Goal: Task Accomplishment & Management: Complete application form

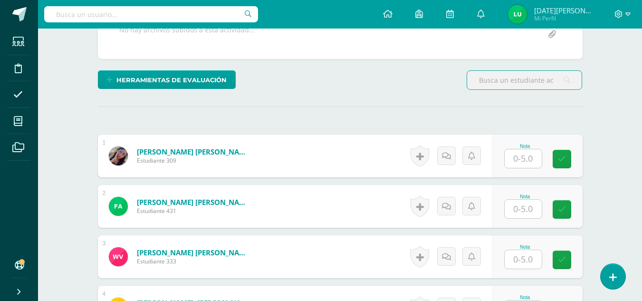
scroll to position [203, 0]
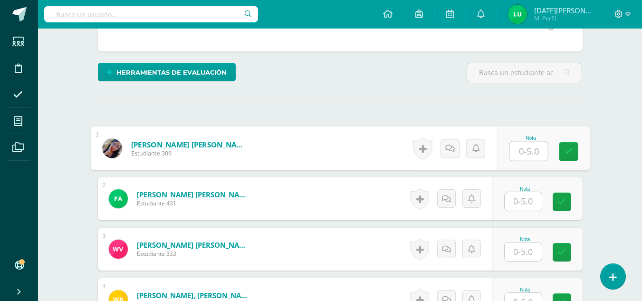
click at [531, 145] on input "text" at bounding box center [529, 151] width 38 height 19
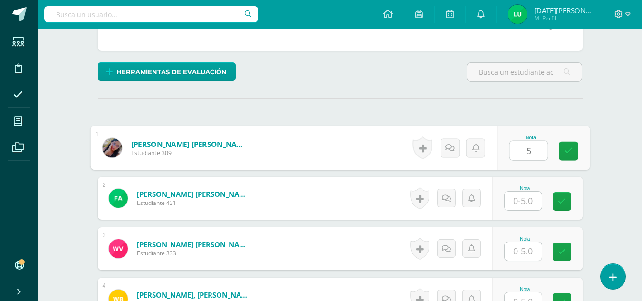
type input "5"
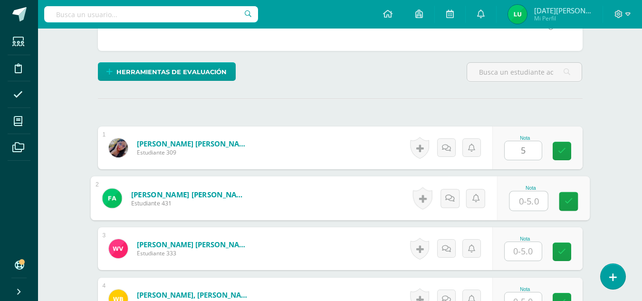
click at [526, 202] on input "text" at bounding box center [529, 201] width 38 height 19
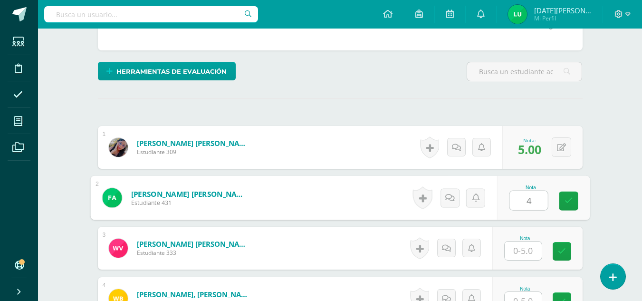
type input "4"
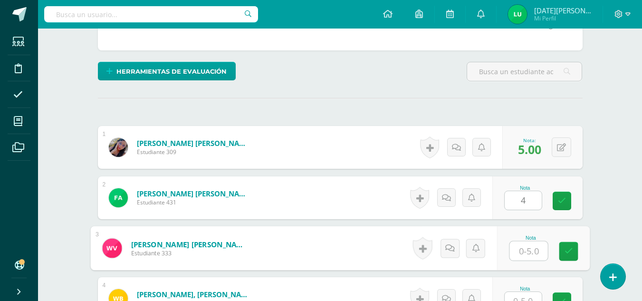
click at [528, 246] on input "text" at bounding box center [529, 250] width 38 height 19
type input "4"
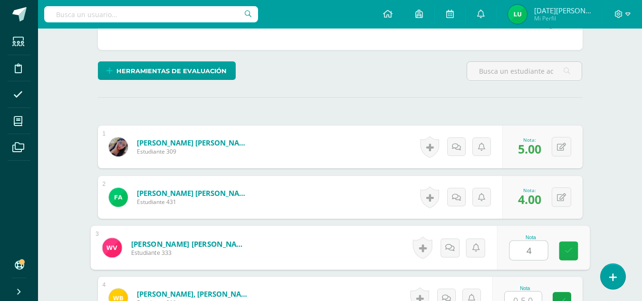
click at [571, 251] on icon at bounding box center [568, 251] width 9 height 8
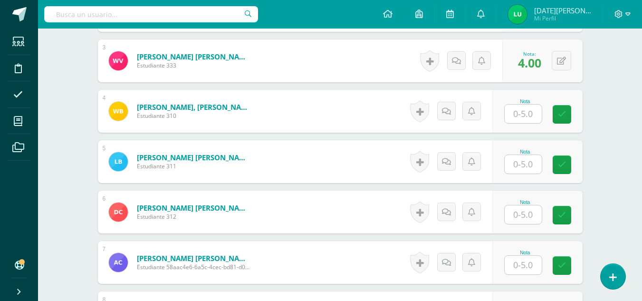
scroll to position [402, 0]
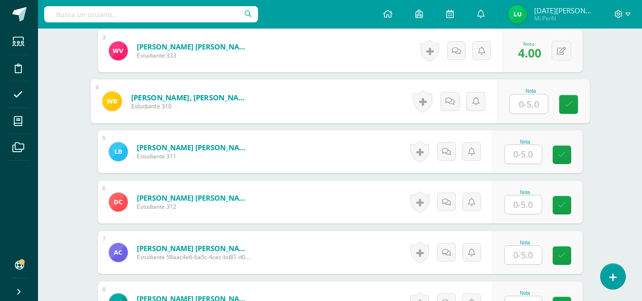
click at [526, 110] on input "text" at bounding box center [529, 104] width 38 height 19
drag, startPoint x: 569, startPoint y: 109, endPoint x: 521, endPoint y: 161, distance: 70.6
type input "4"
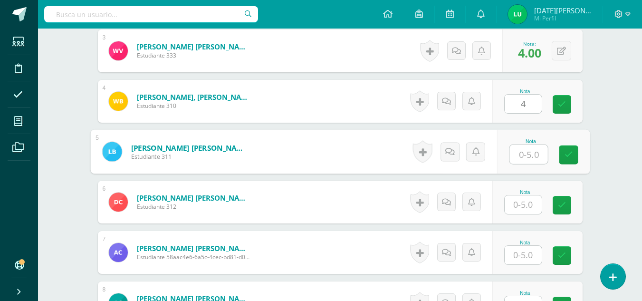
click at [521, 161] on input "text" at bounding box center [529, 154] width 38 height 19
type input "4"
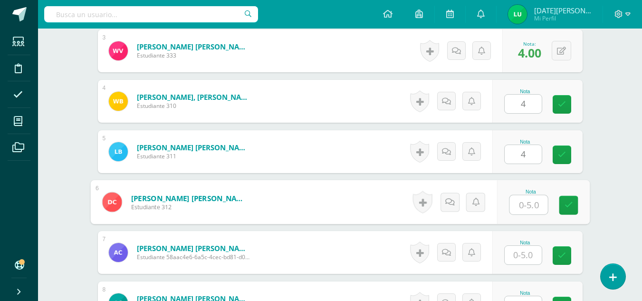
click at [519, 199] on input "text" at bounding box center [529, 204] width 38 height 19
type input "4"
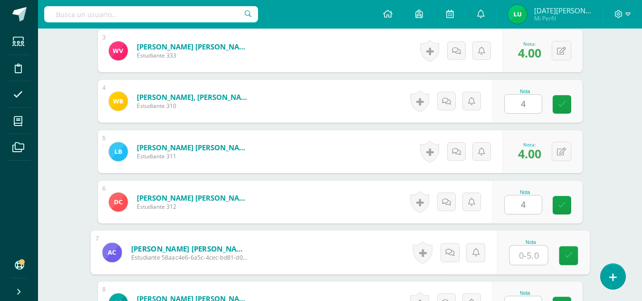
click at [525, 252] on input "text" at bounding box center [529, 255] width 38 height 19
type input "4"
click at [553, 102] on link at bounding box center [562, 104] width 19 height 19
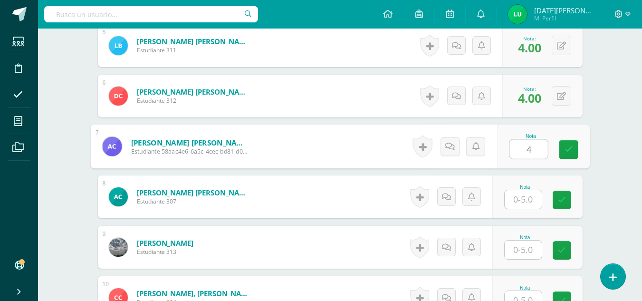
scroll to position [524, 0]
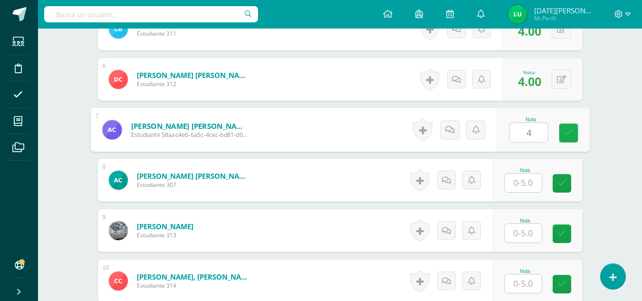
click at [569, 131] on icon at bounding box center [568, 133] width 9 height 8
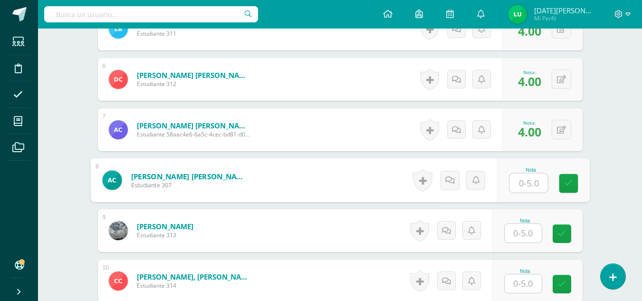
click at [521, 183] on input "text" at bounding box center [529, 183] width 38 height 19
type input "4"
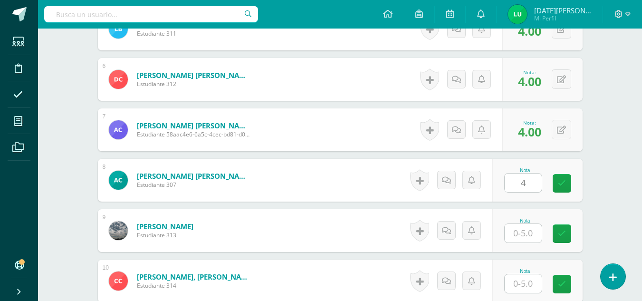
click at [559, 187] on div "Nota 4" at bounding box center [537, 180] width 90 height 43
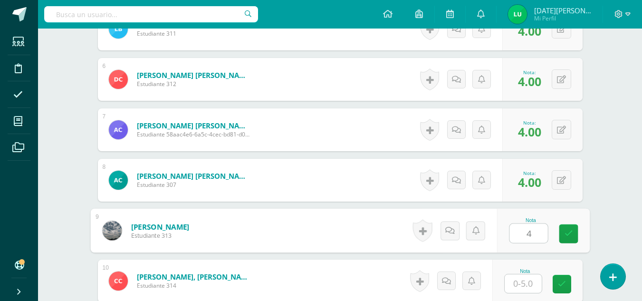
click at [528, 230] on input "4" at bounding box center [529, 233] width 38 height 19
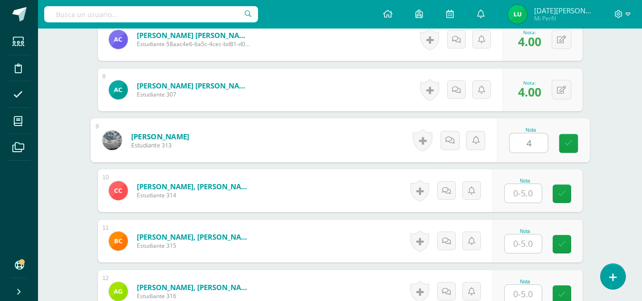
scroll to position [668, 0]
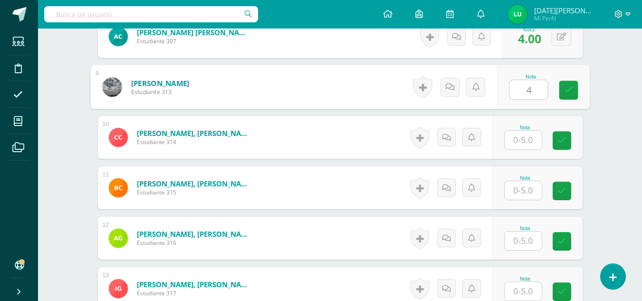
type input "4"
click at [532, 140] on input "4" at bounding box center [523, 140] width 37 height 19
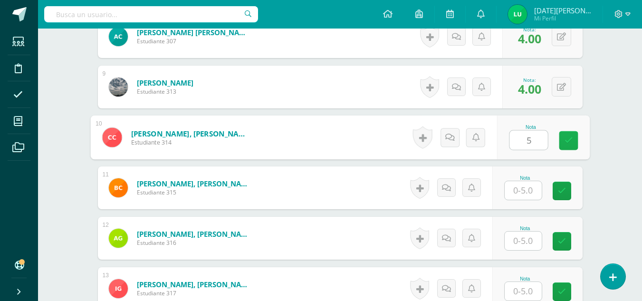
click at [568, 145] on link at bounding box center [568, 140] width 19 height 19
type input "5"
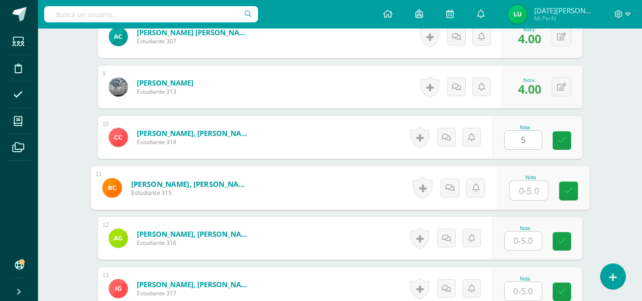
click at [529, 188] on input "text" at bounding box center [529, 190] width 38 height 19
type input "5"
click at [568, 195] on icon at bounding box center [568, 191] width 9 height 8
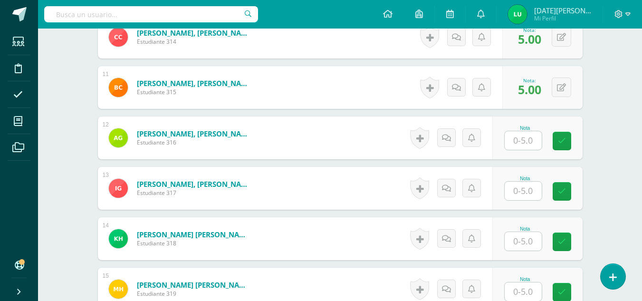
scroll to position [778, 0]
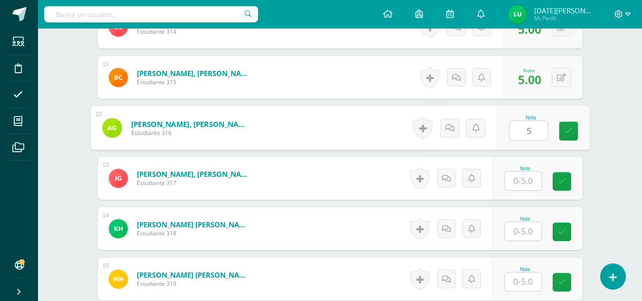
click at [526, 132] on input "5" at bounding box center [529, 130] width 38 height 19
type input "5"
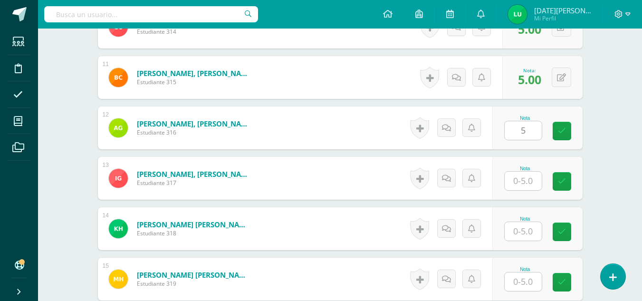
click at [530, 168] on div "Nota" at bounding box center [525, 168] width 42 height 5
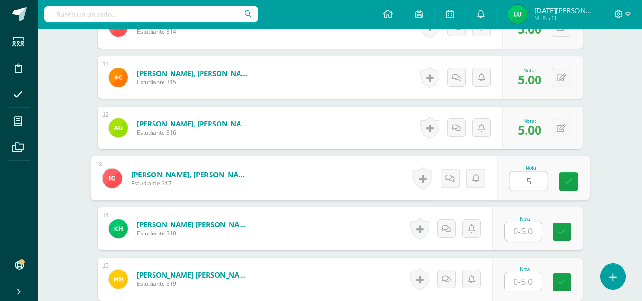
click at [527, 183] on input "5" at bounding box center [529, 181] width 38 height 19
type input "5"
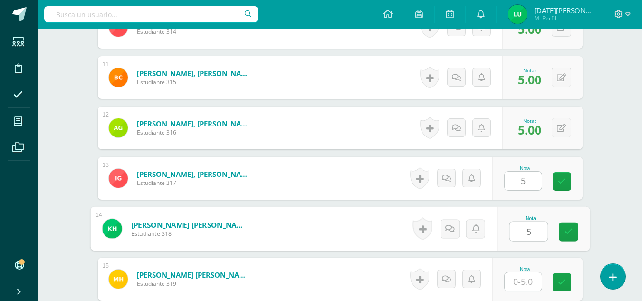
click at [523, 231] on input "5" at bounding box center [529, 231] width 38 height 19
type input "5"
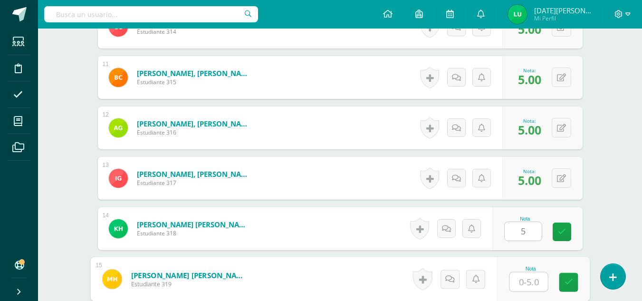
click at [534, 275] on input "text" at bounding box center [529, 281] width 38 height 19
type input "5"
click at [566, 276] on link at bounding box center [568, 282] width 19 height 19
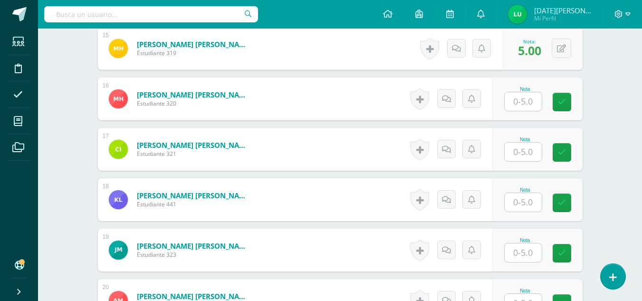
scroll to position [1025, 0]
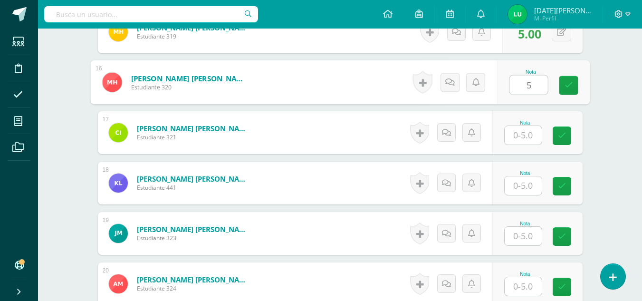
click at [530, 78] on input "5" at bounding box center [529, 85] width 38 height 19
type input "5"
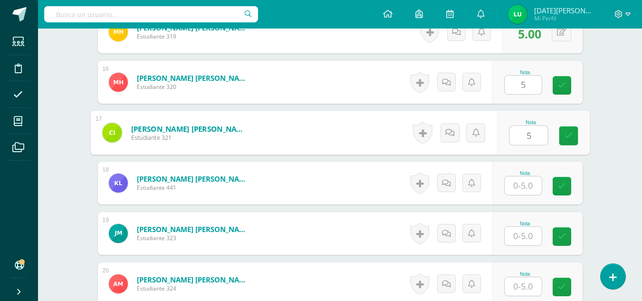
click at [518, 140] on input "5" at bounding box center [529, 135] width 38 height 19
type input "5"
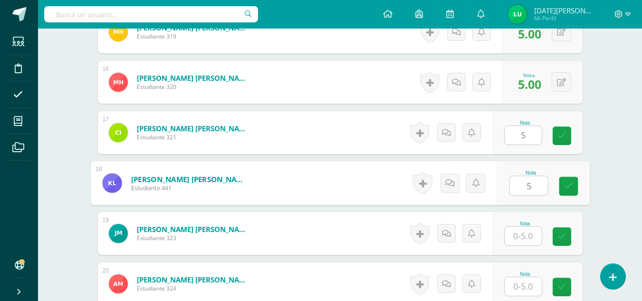
click at [526, 182] on input "5" at bounding box center [529, 185] width 38 height 19
type input "5"
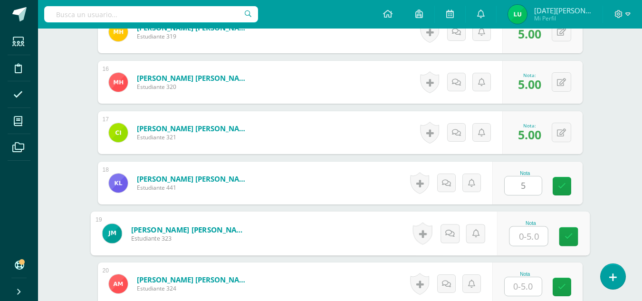
click at [531, 237] on input "text" at bounding box center [529, 236] width 38 height 19
type input "0"
click at [563, 238] on link at bounding box center [568, 236] width 19 height 19
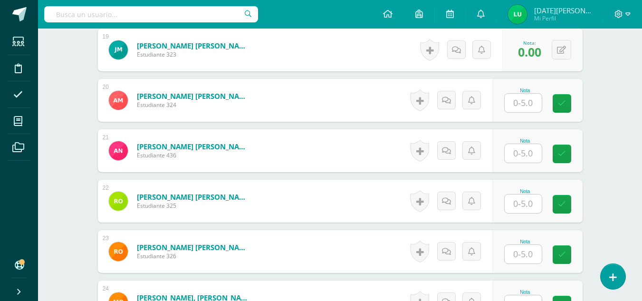
scroll to position [1212, 0]
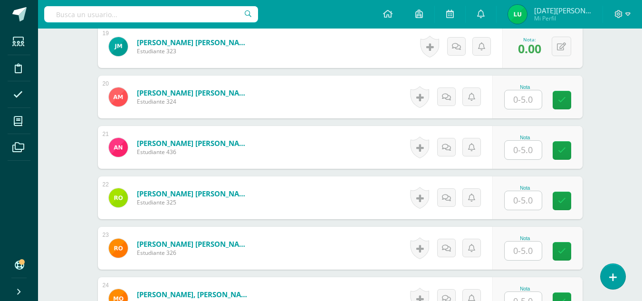
type input "4"
click at [519, 96] on input "4" at bounding box center [523, 99] width 37 height 19
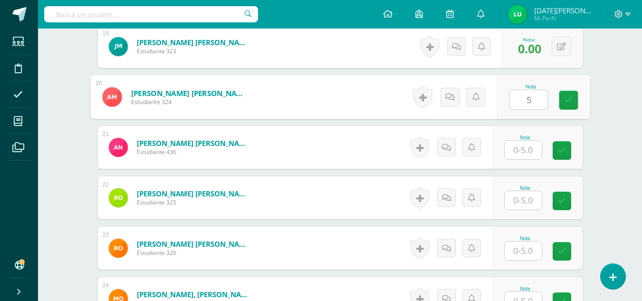
type input "5"
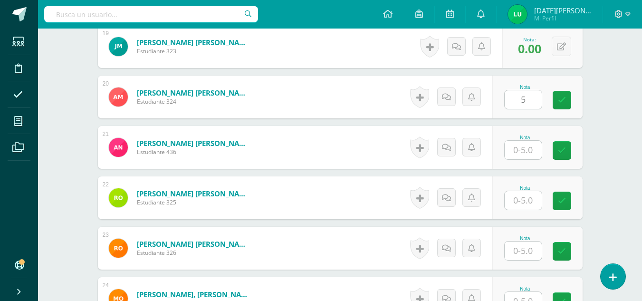
click at [580, 98] on div "Nota 5" at bounding box center [537, 97] width 90 height 43
click at [527, 150] on input "text" at bounding box center [523, 150] width 37 height 19
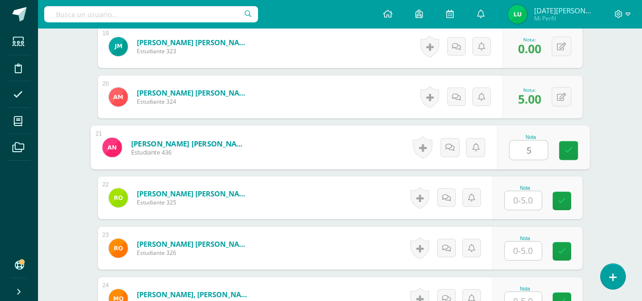
type input "5"
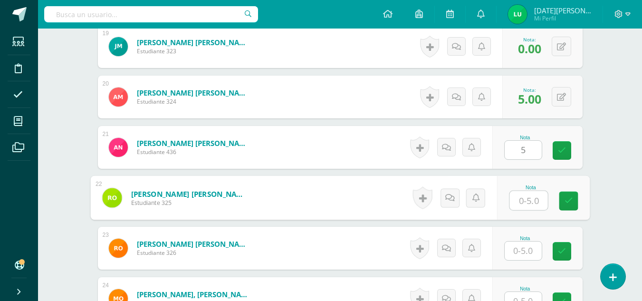
click at [520, 208] on input "text" at bounding box center [529, 200] width 38 height 19
click at [572, 197] on icon at bounding box center [568, 201] width 9 height 8
type input "5"
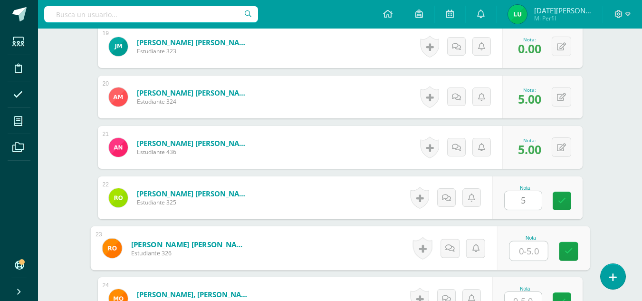
click at [526, 250] on input "text" at bounding box center [529, 250] width 38 height 19
type input "4"
click at [578, 258] on link at bounding box center [568, 251] width 19 height 19
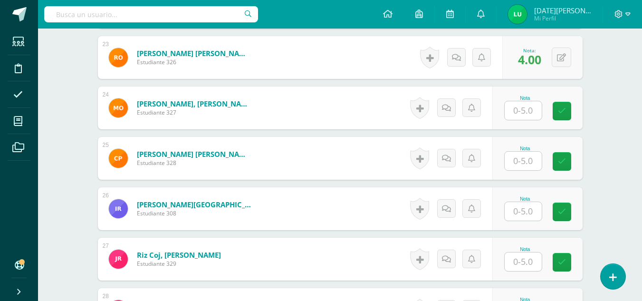
scroll to position [1406, 0]
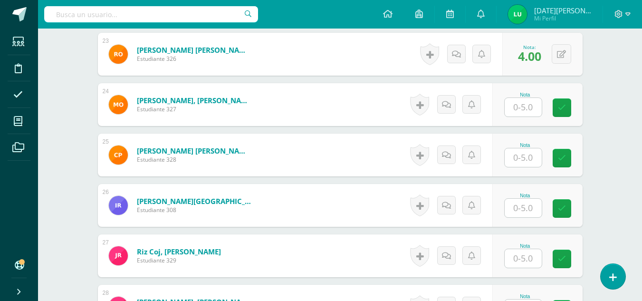
click at [519, 108] on input "text" at bounding box center [523, 107] width 37 height 19
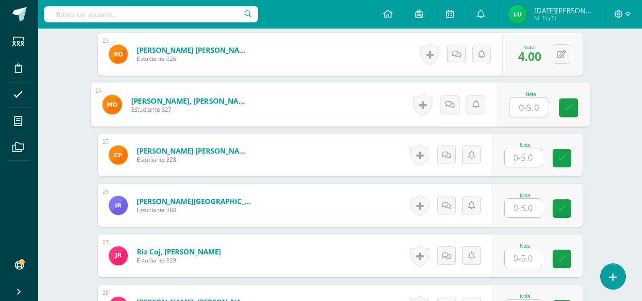
type input "5"
click at [578, 107] on link at bounding box center [568, 107] width 19 height 19
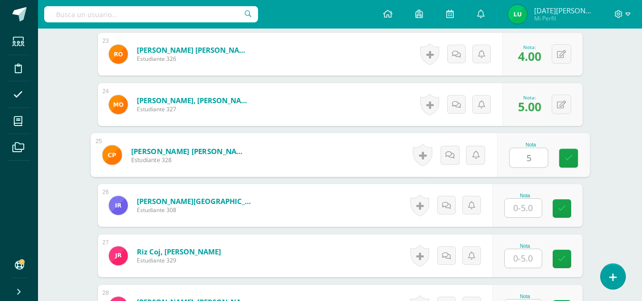
click at [511, 159] on input "5" at bounding box center [529, 157] width 38 height 19
type input "5"
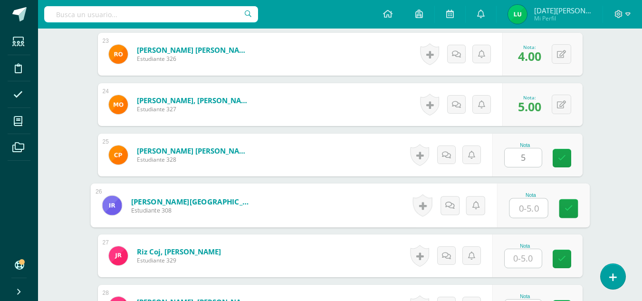
type input "4"
click at [538, 206] on input "4" at bounding box center [529, 208] width 38 height 19
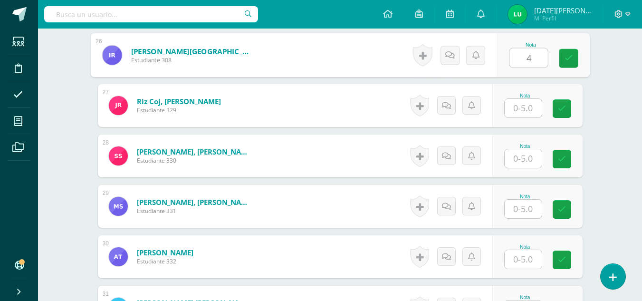
scroll to position [1560, 0]
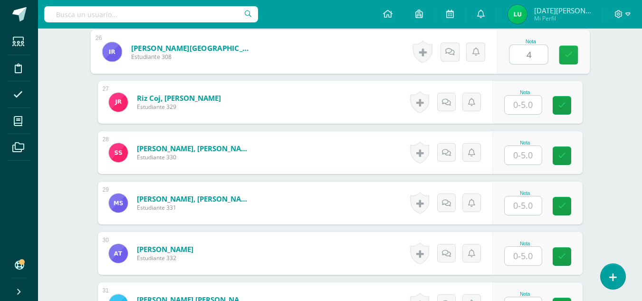
click at [567, 55] on icon at bounding box center [568, 55] width 9 height 8
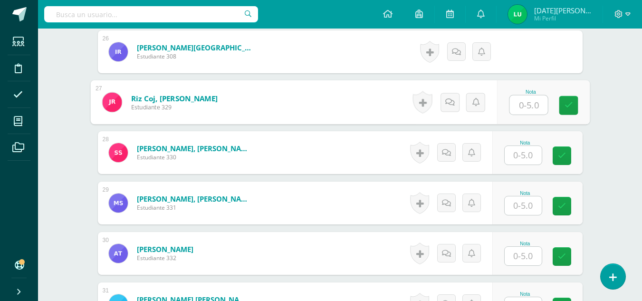
click at [531, 100] on input "text" at bounding box center [529, 105] width 38 height 19
type input "4"
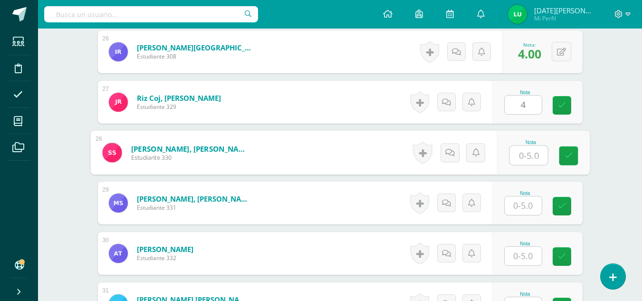
click at [532, 148] on input "text" at bounding box center [529, 155] width 38 height 19
type input "5"
click at [563, 106] on button at bounding box center [561, 101] width 19 height 19
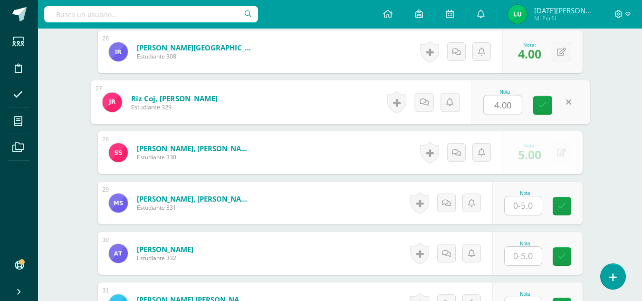
type input "5"
click at [537, 107] on link at bounding box center [542, 105] width 19 height 19
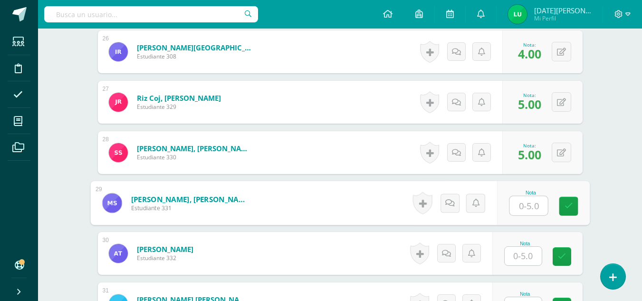
click at [519, 208] on input "text" at bounding box center [529, 205] width 38 height 19
type input "5"
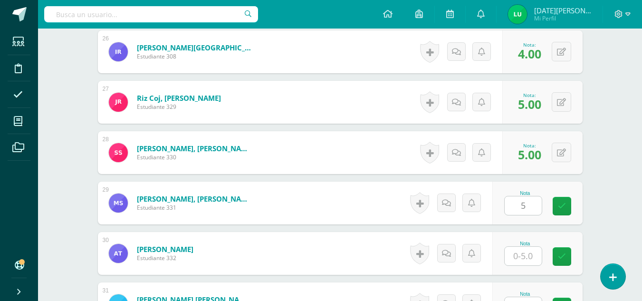
click at [573, 216] on div "Nota 5" at bounding box center [537, 203] width 90 height 43
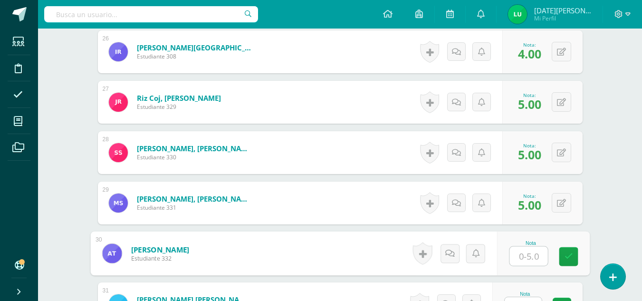
click at [529, 257] on input "text" at bounding box center [529, 256] width 38 height 19
type input "4"
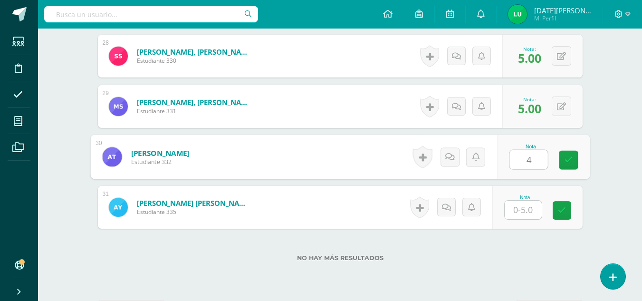
scroll to position [1660, 0]
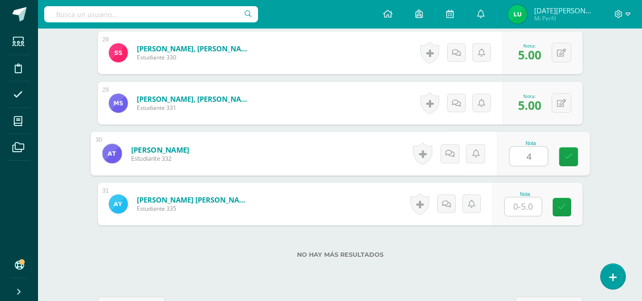
click at [541, 155] on input "4" at bounding box center [529, 156] width 38 height 19
type input "5"
click at [563, 160] on link at bounding box center [568, 156] width 19 height 19
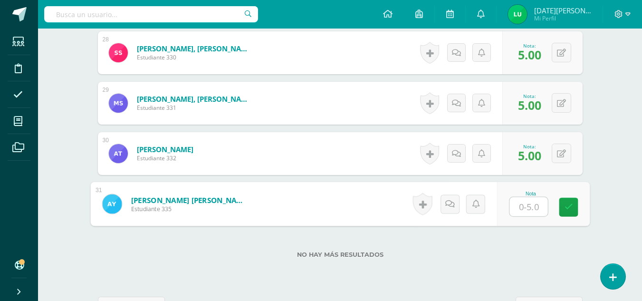
click at [521, 209] on input "text" at bounding box center [529, 206] width 38 height 19
type input "5"
click at [562, 209] on link at bounding box center [568, 207] width 19 height 19
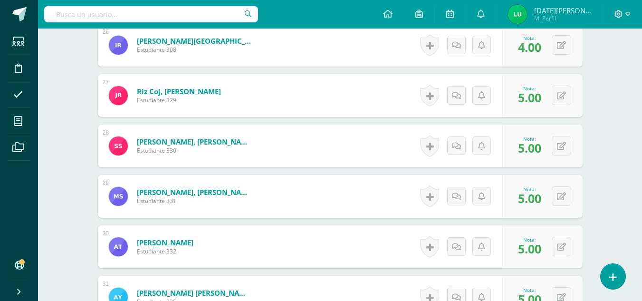
scroll to position [1693, 0]
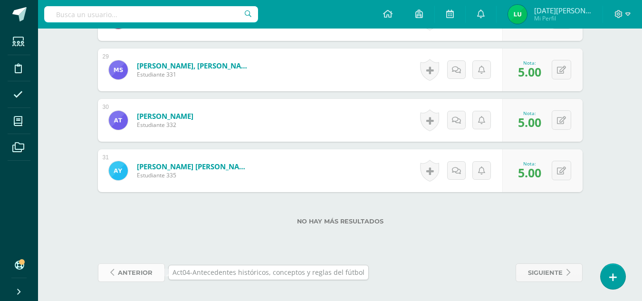
click at [151, 267] on span "anterior" at bounding box center [135, 273] width 35 height 18
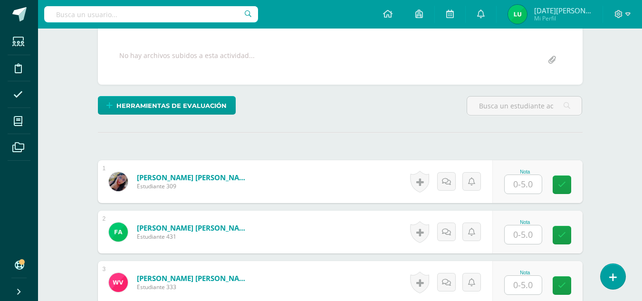
scroll to position [174, 0]
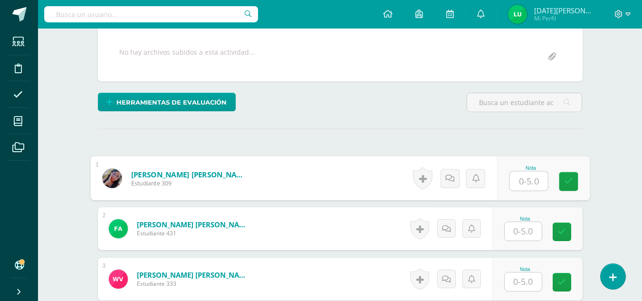
click at [527, 177] on input "text" at bounding box center [529, 181] width 38 height 19
type input "5"
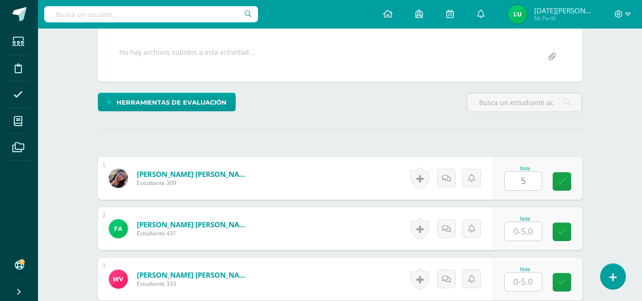
click at [558, 180] on div "Nota 5" at bounding box center [537, 178] width 90 height 43
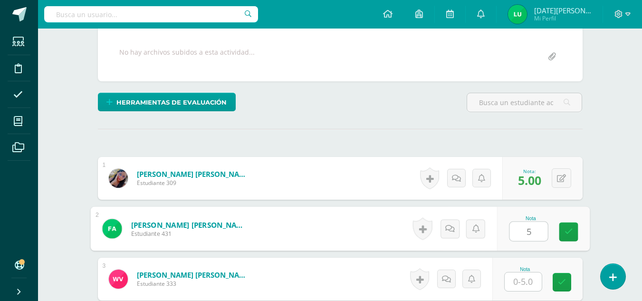
click at [531, 227] on input "5" at bounding box center [529, 231] width 38 height 19
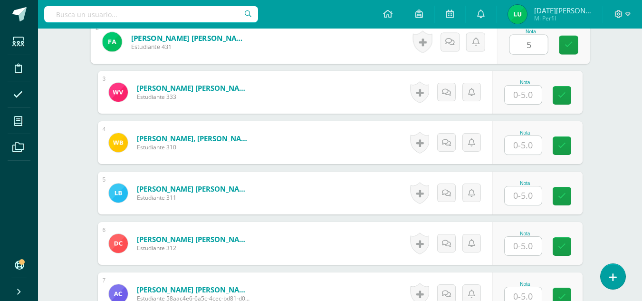
scroll to position [410, 0]
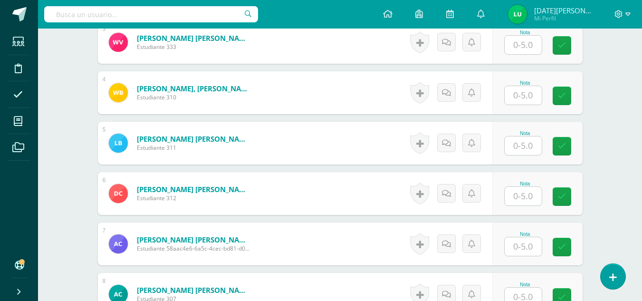
type input "5"
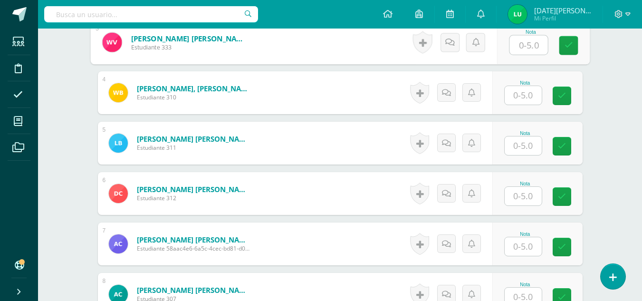
click at [535, 44] on input "text" at bounding box center [529, 45] width 38 height 19
type input "5"
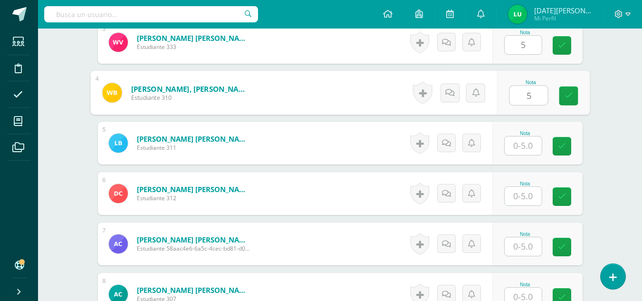
click at [537, 90] on input "5" at bounding box center [529, 95] width 38 height 19
type input "5"
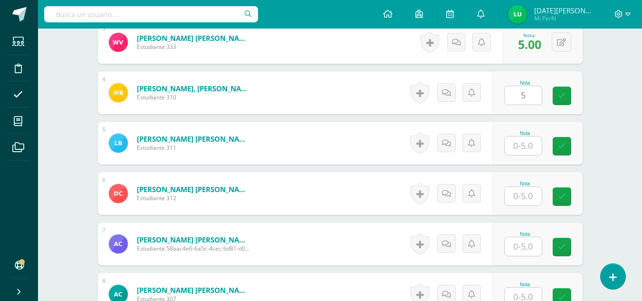
click at [534, 135] on div "Nota" at bounding box center [525, 133] width 42 height 5
click at [529, 145] on input "5" at bounding box center [523, 145] width 37 height 19
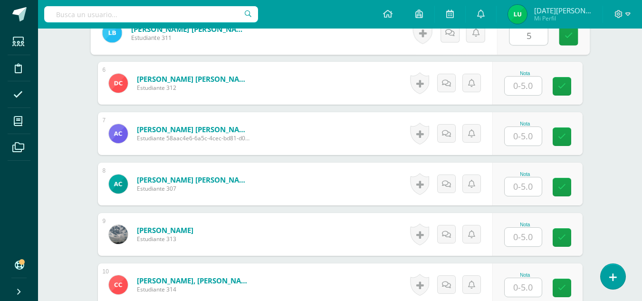
scroll to position [517, 0]
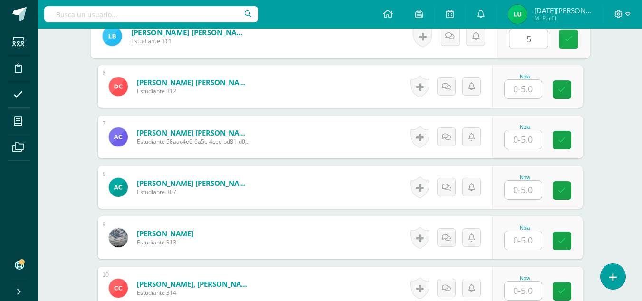
click at [570, 41] on icon at bounding box center [568, 39] width 9 height 8
type input "5"
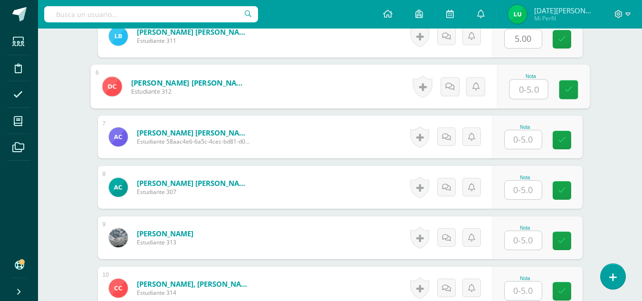
click at [538, 80] on input "text" at bounding box center [529, 89] width 38 height 19
type input "5"
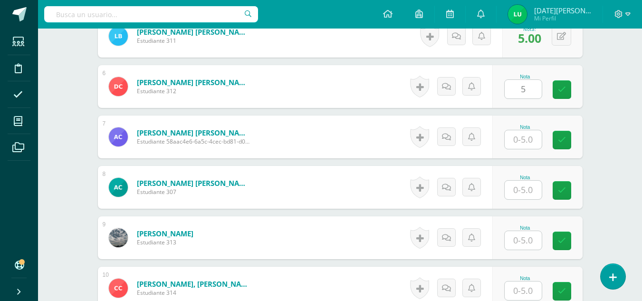
click at [533, 128] on div "Nota" at bounding box center [525, 127] width 42 height 5
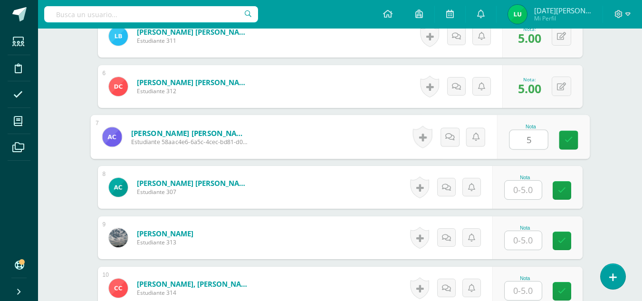
click at [529, 141] on input "5" at bounding box center [529, 139] width 38 height 19
type input "5"
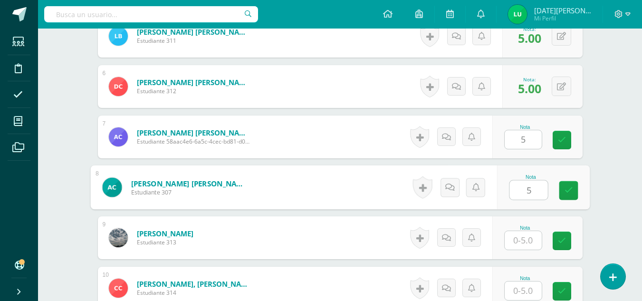
click at [531, 182] on input "5" at bounding box center [529, 190] width 38 height 19
type input "5"
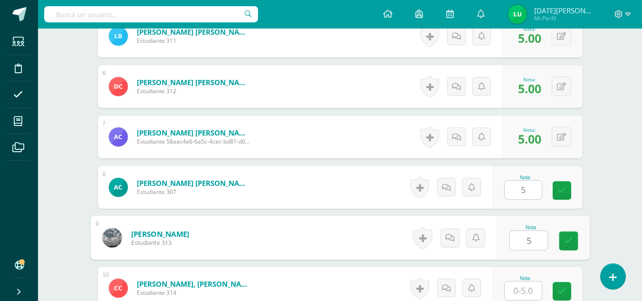
click at [527, 243] on input "5" at bounding box center [529, 240] width 38 height 19
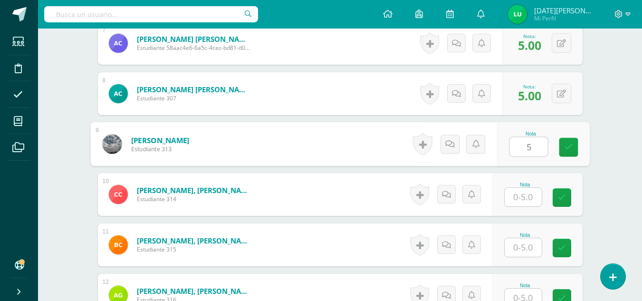
scroll to position [627, 0]
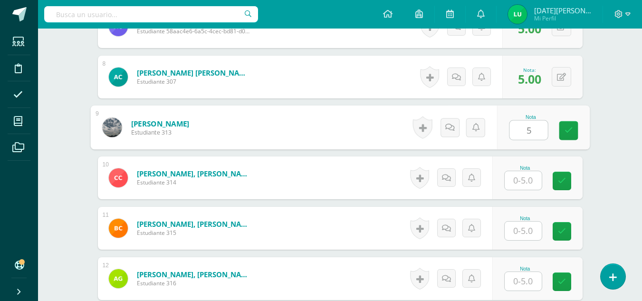
type input "5"
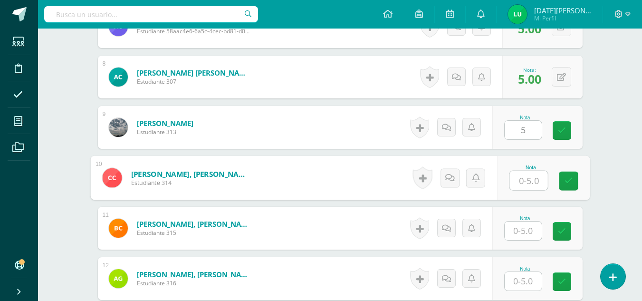
click at [518, 183] on input "text" at bounding box center [529, 180] width 38 height 19
click at [567, 184] on icon at bounding box center [568, 181] width 9 height 8
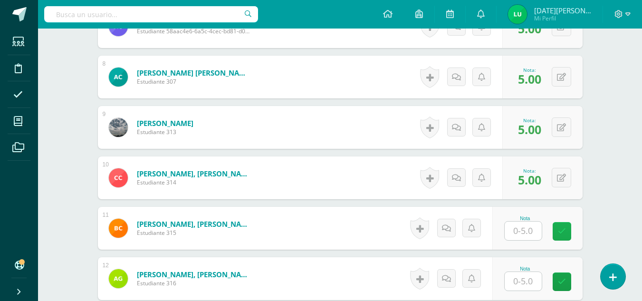
click at [562, 233] on icon at bounding box center [562, 231] width 8 height 8
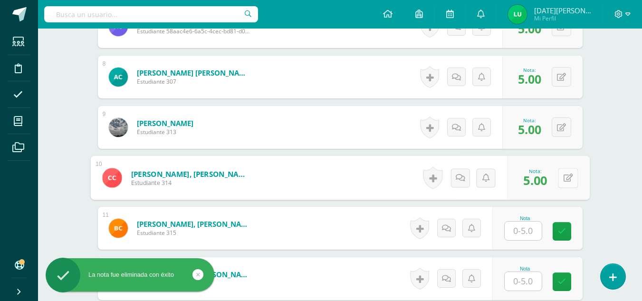
click at [565, 174] on icon at bounding box center [568, 178] width 10 height 8
type input "4"
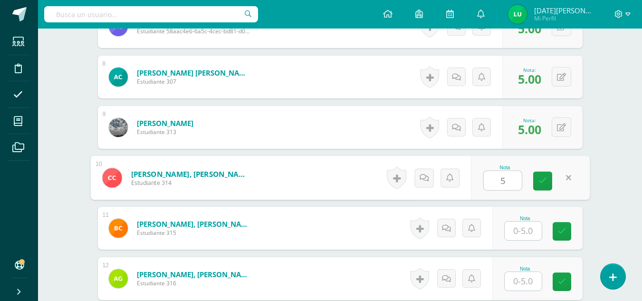
type input "5"
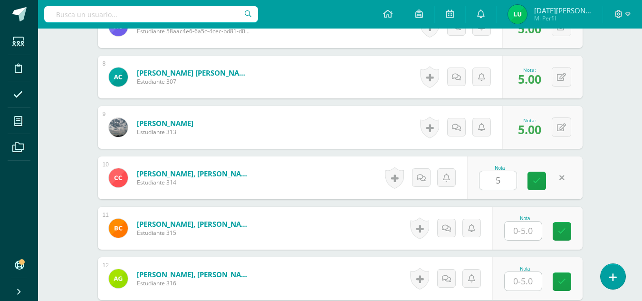
click at [525, 184] on div "Nota 5" at bounding box center [525, 177] width 116 height 43
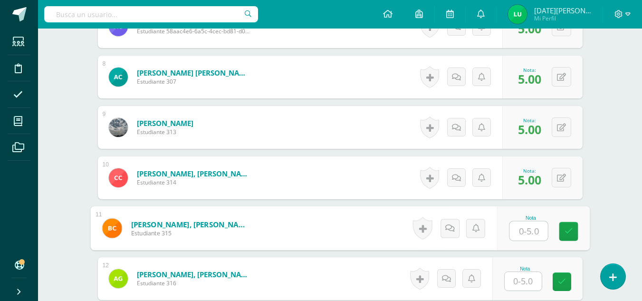
click at [523, 234] on input "text" at bounding box center [529, 231] width 38 height 19
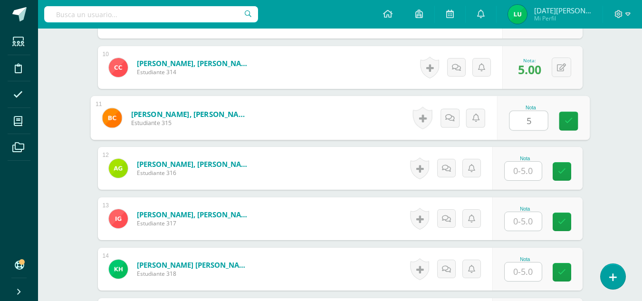
scroll to position [784, 0]
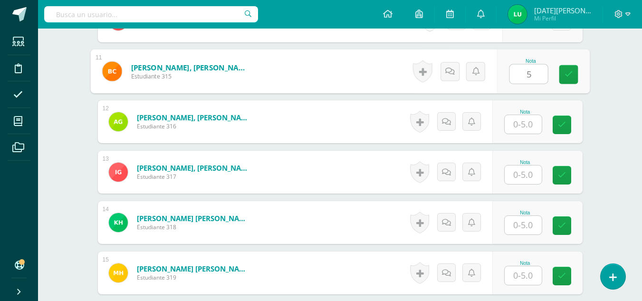
type input "5"
click at [535, 125] on input "text" at bounding box center [523, 124] width 37 height 19
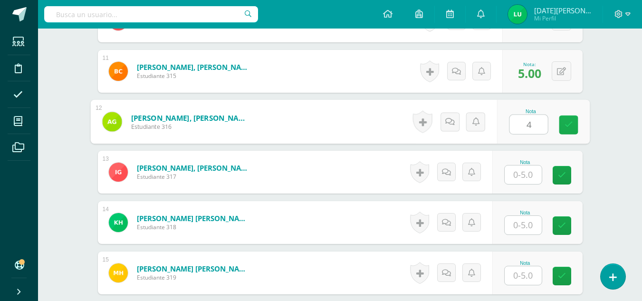
click at [566, 132] on link at bounding box center [568, 125] width 19 height 19
type input "4"
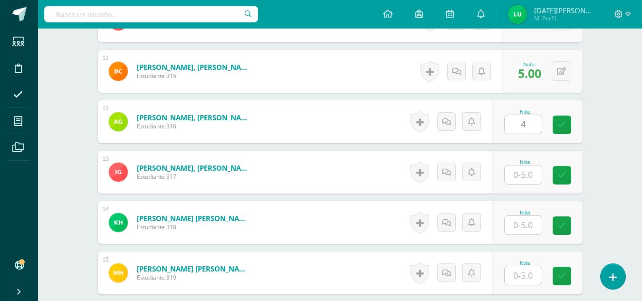
click at [515, 184] on div at bounding box center [523, 174] width 38 height 19
click at [520, 176] on input "text" at bounding box center [523, 174] width 37 height 19
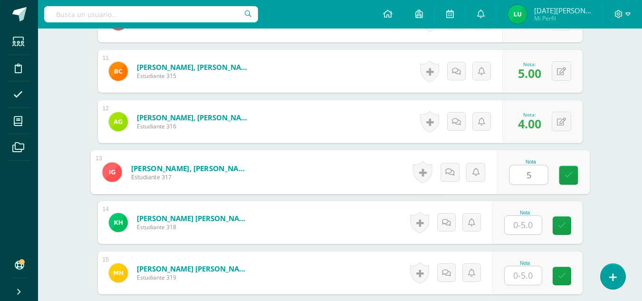
type input "5"
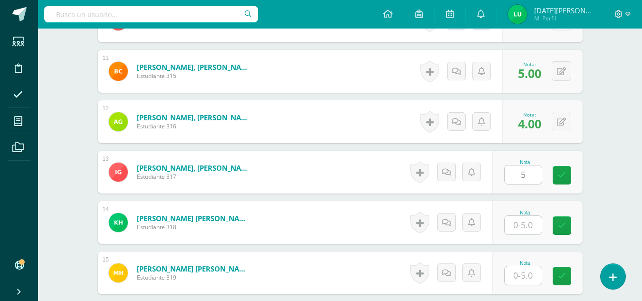
click at [580, 178] on div "Nota 5" at bounding box center [537, 172] width 90 height 43
type input "5"
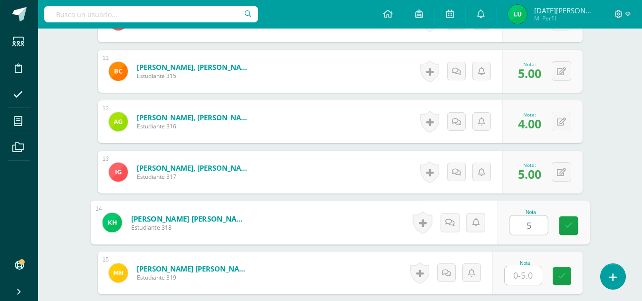
click at [524, 224] on input "5" at bounding box center [529, 225] width 38 height 19
click at [567, 227] on icon at bounding box center [568, 226] width 9 height 8
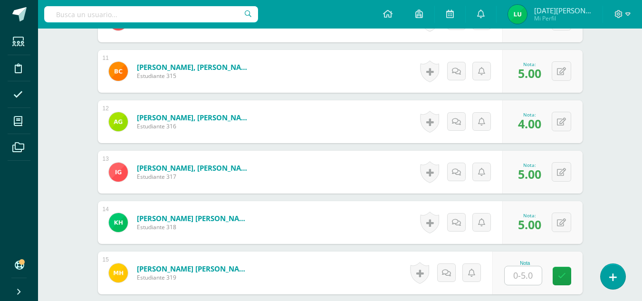
drag, startPoint x: 643, startPoint y: 148, endPoint x: 644, endPoint y: 172, distance: 23.8
click at [642, 172] on html "La nota fue eliminada con éxito Estudiantes Disciplina Asistencia Mis cursos Ar…" at bounding box center [321, 213] width 642 height 1994
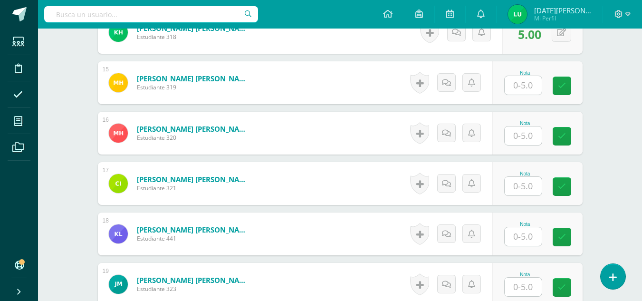
scroll to position [992, 0]
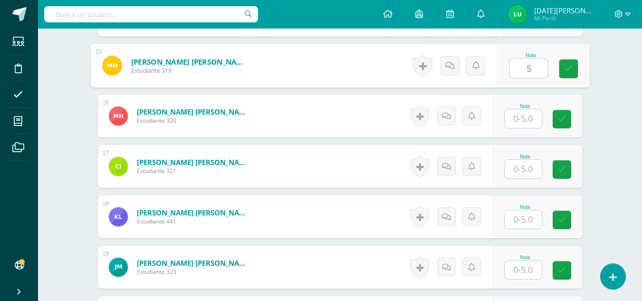
click at [526, 59] on input "5" at bounding box center [529, 68] width 38 height 19
type input "5"
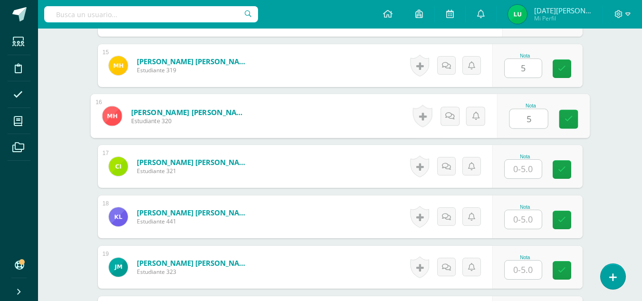
click at [531, 114] on input "5" at bounding box center [529, 118] width 38 height 19
type input "5"
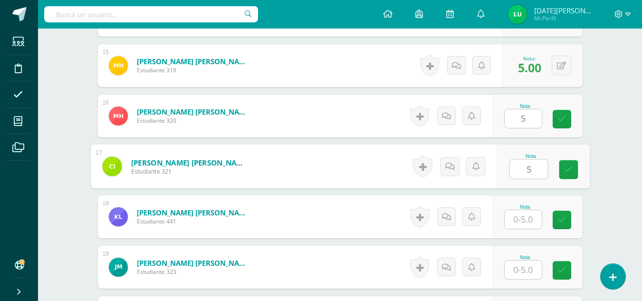
click at [534, 165] on input "5" at bounding box center [529, 169] width 38 height 19
type input "5"
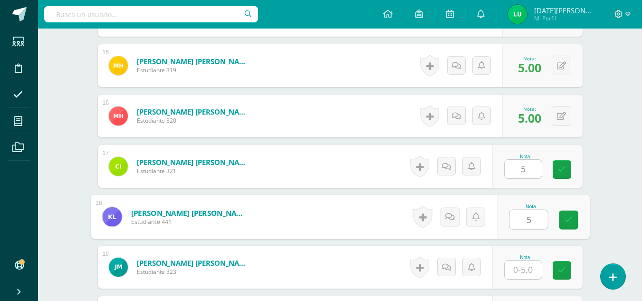
click at [529, 213] on input "5" at bounding box center [529, 219] width 38 height 19
type input "5"
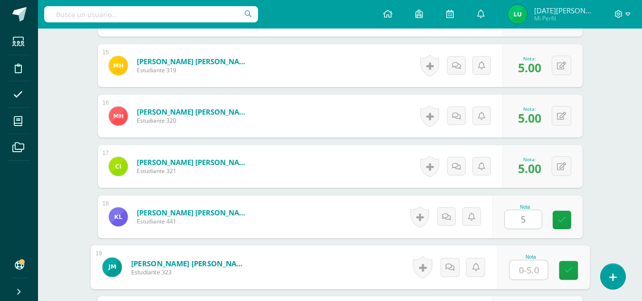
click at [529, 269] on input "text" at bounding box center [529, 270] width 38 height 19
type input "0"
click at [573, 272] on link at bounding box center [568, 270] width 19 height 19
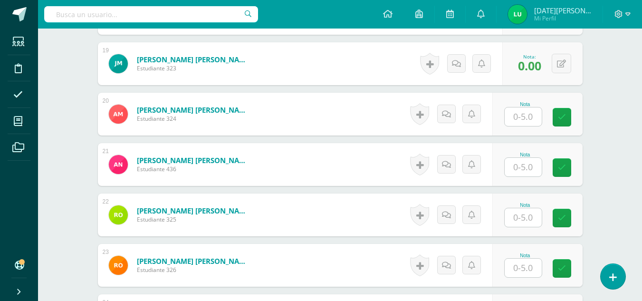
scroll to position [1198, 0]
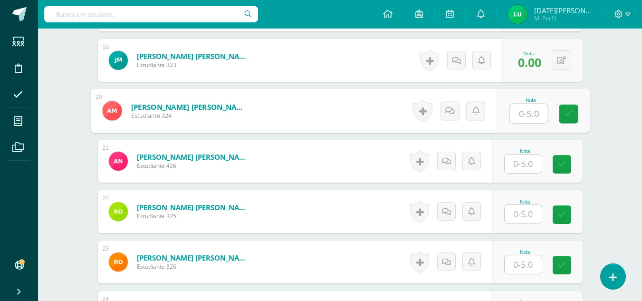
click at [530, 110] on input "text" at bounding box center [529, 113] width 38 height 19
type input "5"
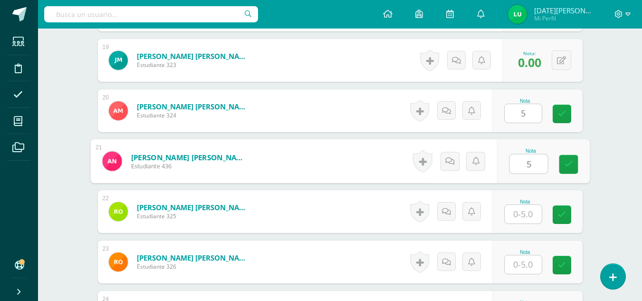
click at [528, 162] on input "5" at bounding box center [529, 163] width 38 height 19
type input "5"
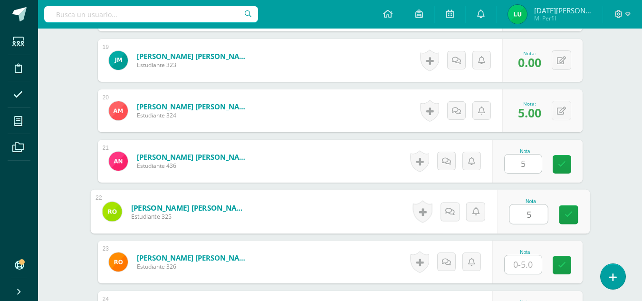
click at [526, 214] on input "5" at bounding box center [529, 214] width 38 height 19
type input "5"
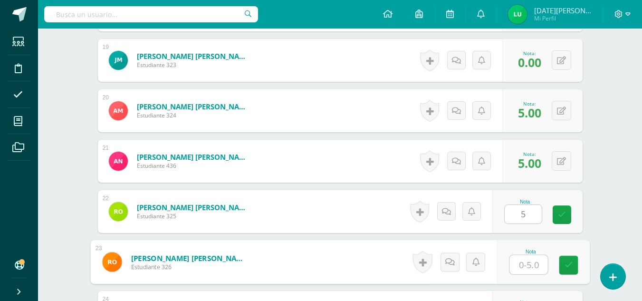
click at [533, 261] on input "text" at bounding box center [529, 264] width 38 height 19
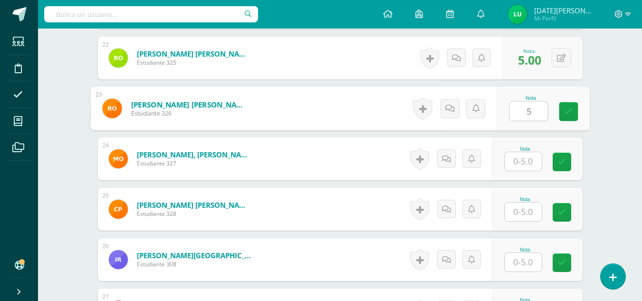
scroll to position [1402, 0]
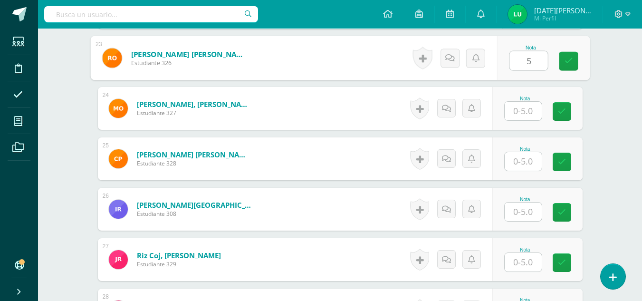
type input "5"
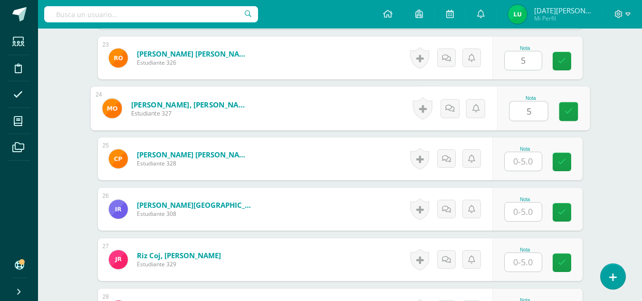
click at [533, 110] on input "5" at bounding box center [529, 111] width 38 height 19
type input "5"
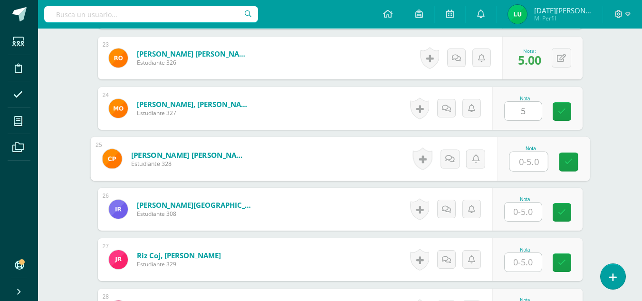
click at [534, 162] on input "text" at bounding box center [529, 161] width 38 height 19
type input "5"
click at [541, 206] on input "text" at bounding box center [523, 212] width 37 height 19
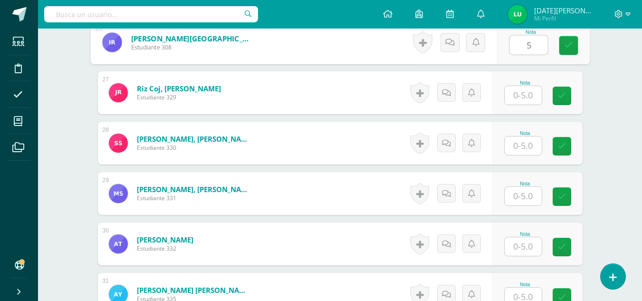
scroll to position [1573, 0]
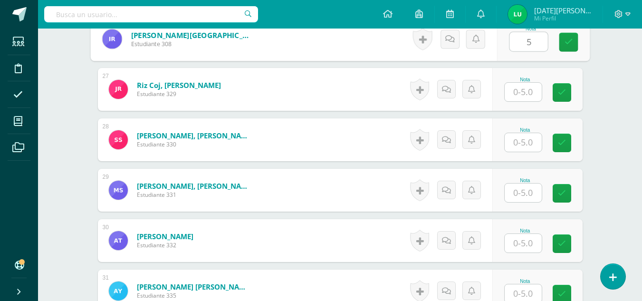
drag, startPoint x: 561, startPoint y: 41, endPoint x: 528, endPoint y: 93, distance: 60.9
type input "5"
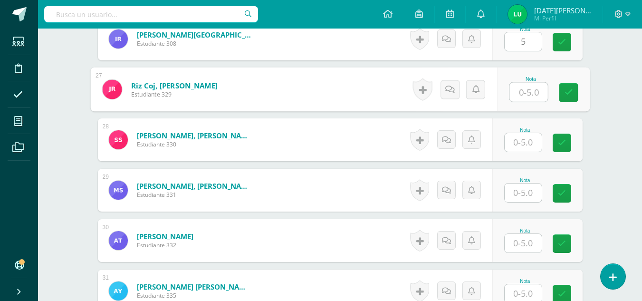
type input "5"
click at [528, 93] on input "5" at bounding box center [529, 92] width 38 height 19
click at [576, 101] on link at bounding box center [568, 92] width 19 height 19
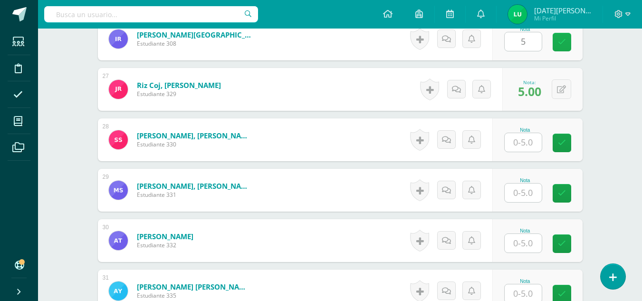
click at [562, 43] on icon at bounding box center [562, 42] width 8 height 8
click at [530, 136] on input "text" at bounding box center [523, 142] width 37 height 19
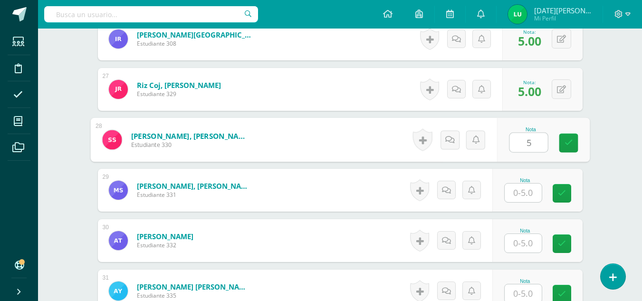
type input "5"
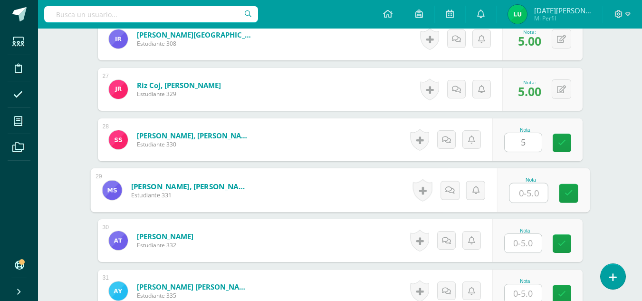
click at [518, 197] on input "text" at bounding box center [529, 192] width 38 height 19
type input "5"
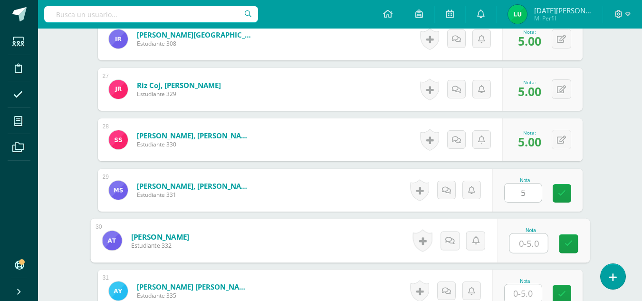
click at [521, 244] on input "text" at bounding box center [529, 243] width 38 height 19
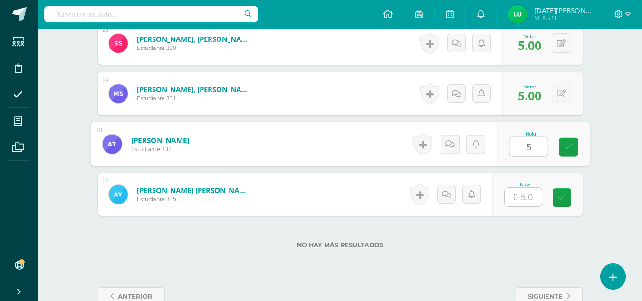
scroll to position [1693, 0]
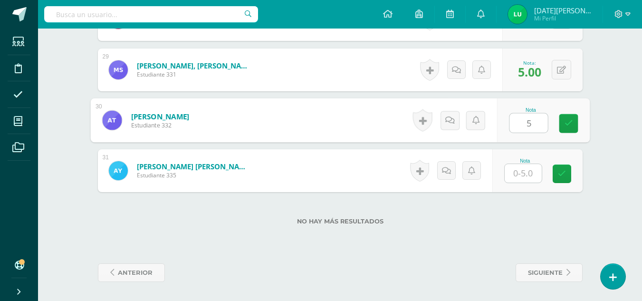
type input "5"
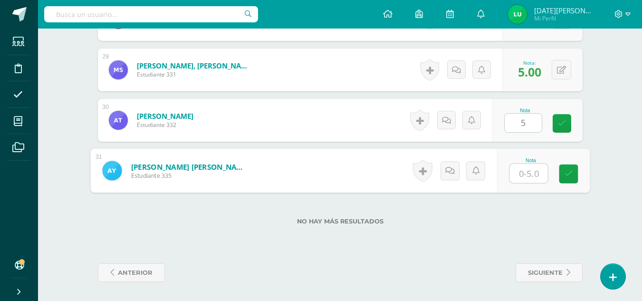
click at [531, 172] on input "text" at bounding box center [529, 173] width 38 height 19
type input "5"
click at [571, 178] on icon at bounding box center [568, 174] width 9 height 8
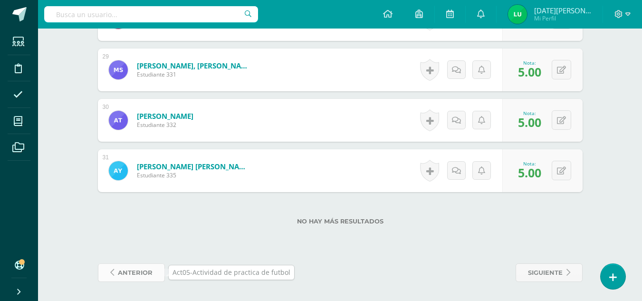
click at [143, 272] on span "anterior" at bounding box center [135, 273] width 35 height 18
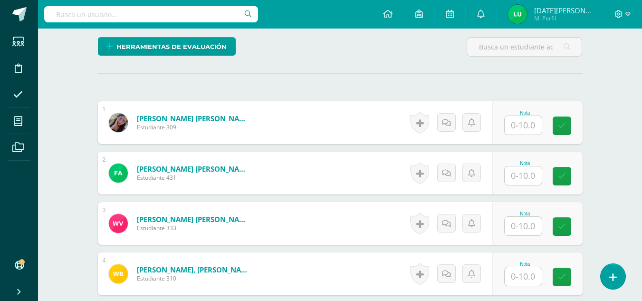
scroll to position [252, 0]
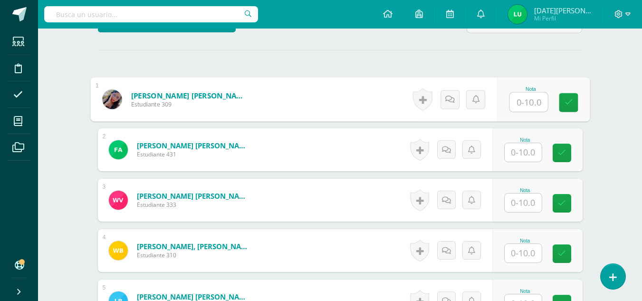
click at [517, 107] on input "text" at bounding box center [529, 102] width 38 height 19
type input "10"
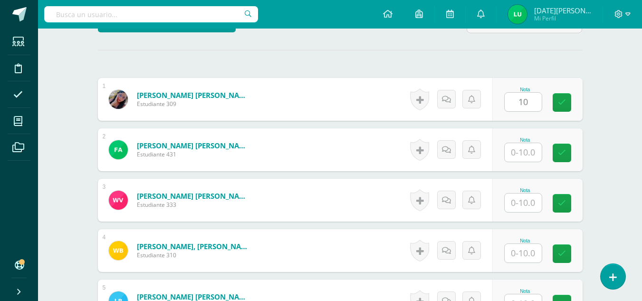
click at [555, 107] on div "Nota 10" at bounding box center [537, 99] width 90 height 43
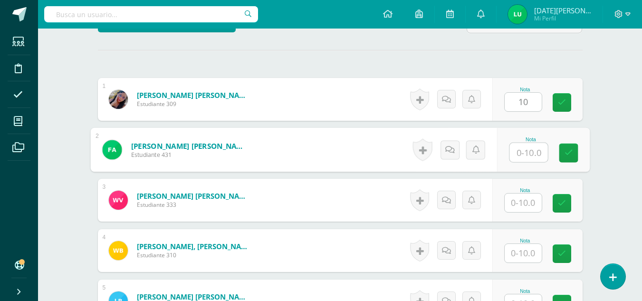
click at [518, 153] on input "text" at bounding box center [529, 152] width 38 height 19
click at [574, 156] on link at bounding box center [568, 153] width 19 height 19
type input "10"
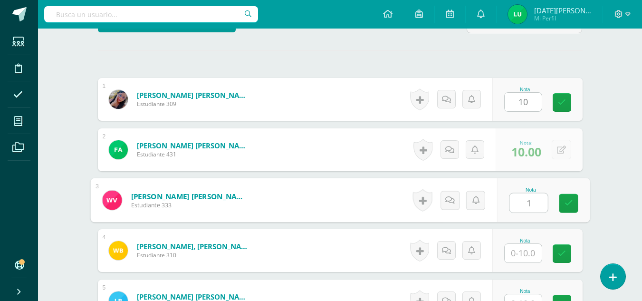
click at [521, 204] on input "1" at bounding box center [529, 202] width 38 height 19
type input "10"
click at [566, 197] on link at bounding box center [568, 203] width 19 height 19
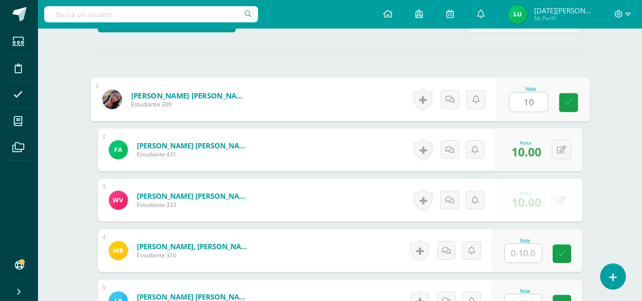
click at [529, 102] on input "10" at bounding box center [529, 102] width 38 height 19
type input "1"
click at [566, 106] on button at bounding box center [568, 99] width 20 height 20
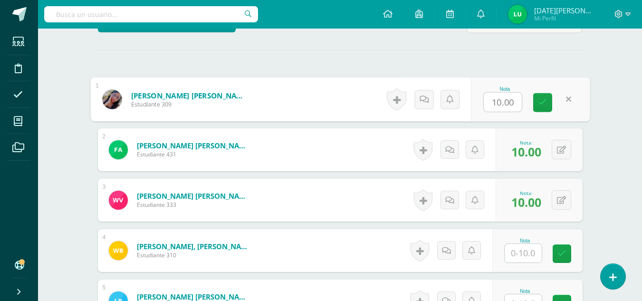
type input "5"
click at [543, 104] on icon at bounding box center [543, 102] width 9 height 8
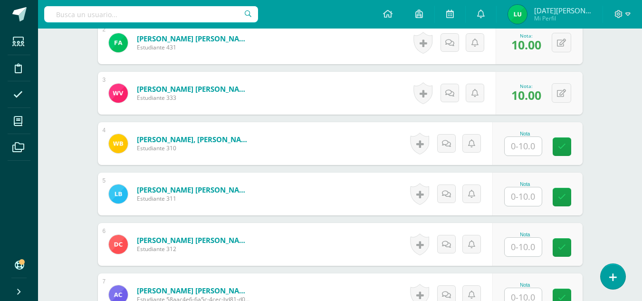
scroll to position [383, 0]
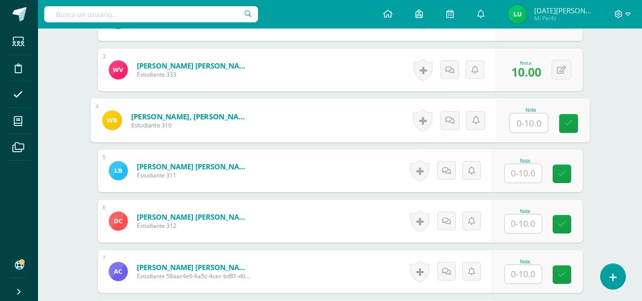
click at [524, 122] on input "text" at bounding box center [529, 123] width 38 height 19
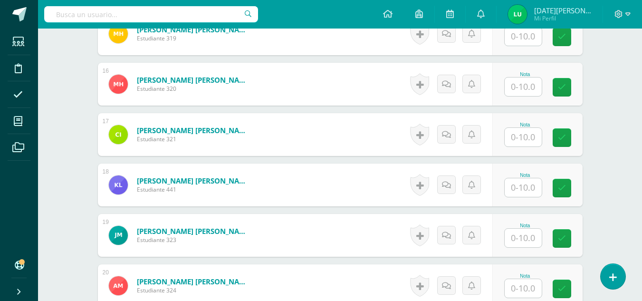
scroll to position [1033, 0]
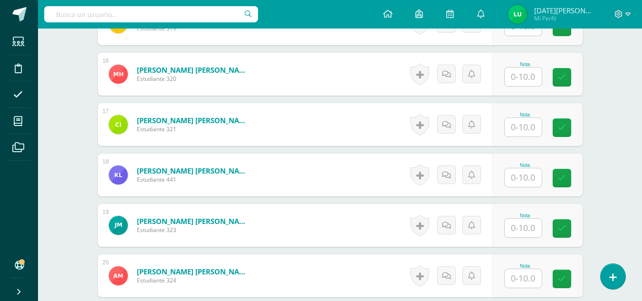
type input "5"
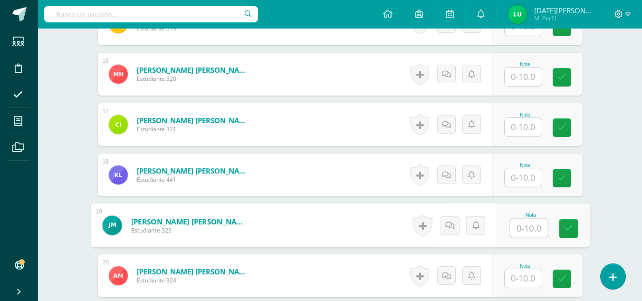
click at [533, 221] on input "text" at bounding box center [529, 228] width 38 height 19
type input "'"
type input "0"
click at [577, 235] on link at bounding box center [568, 228] width 19 height 19
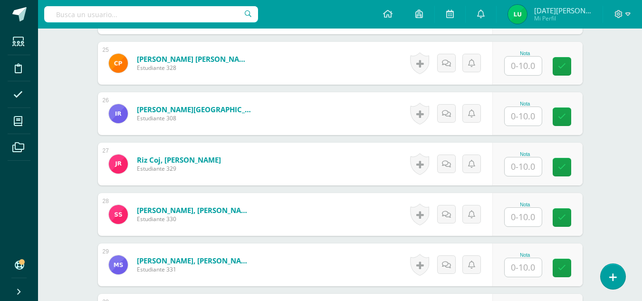
scroll to position [1491, 0]
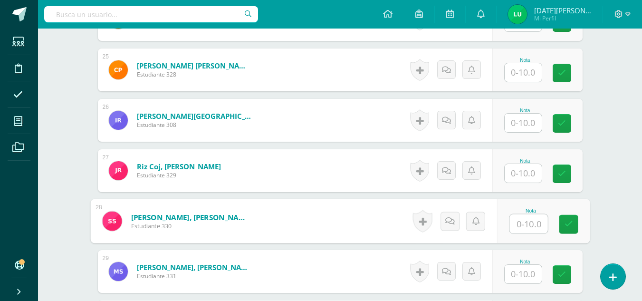
click at [529, 229] on input "text" at bounding box center [529, 223] width 38 height 19
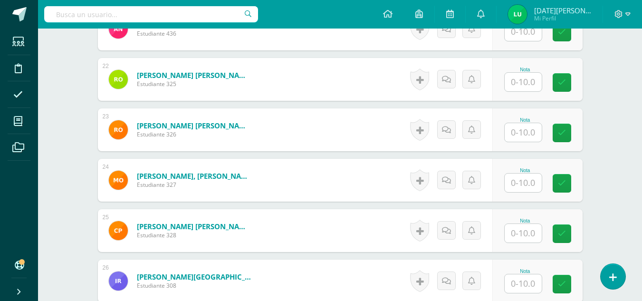
scroll to position [1327, 0]
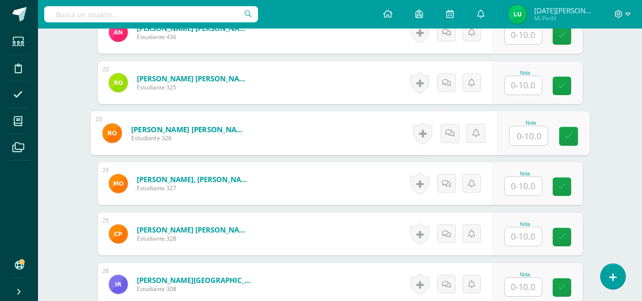
click at [529, 135] on input "text" at bounding box center [529, 135] width 38 height 19
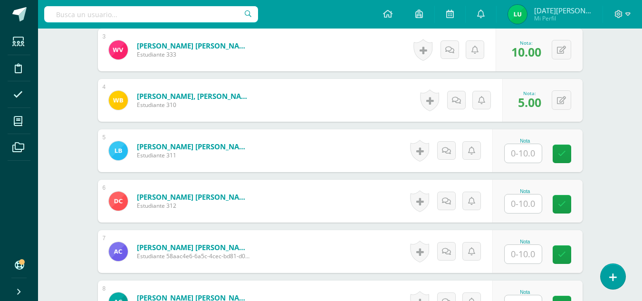
scroll to position [399, 0]
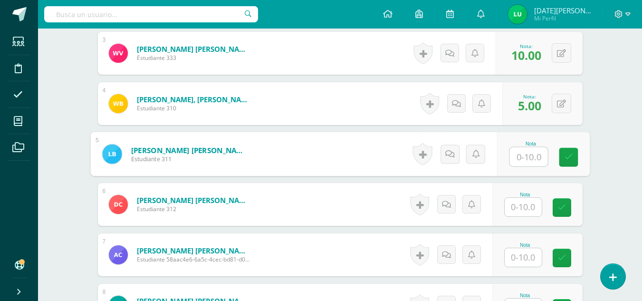
click at [525, 153] on input "text" at bounding box center [529, 156] width 38 height 19
drag, startPoint x: 570, startPoint y: 165, endPoint x: 513, endPoint y: 212, distance: 74.0
type input "10"
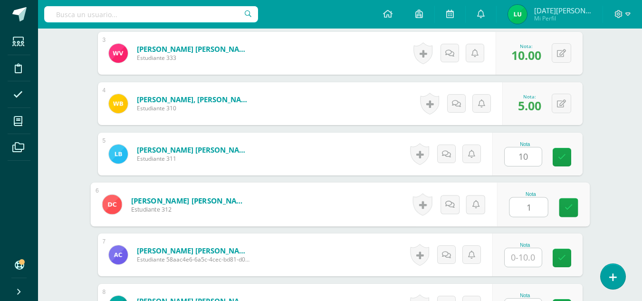
click at [513, 212] on input "1" at bounding box center [529, 207] width 38 height 19
click at [578, 214] on link at bounding box center [568, 207] width 19 height 19
type input "10"
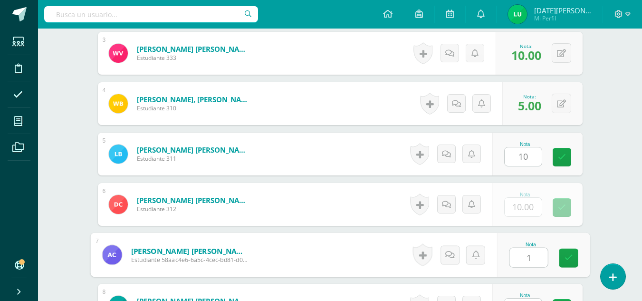
click at [519, 261] on input "1" at bounding box center [529, 257] width 38 height 19
type input "10"
click at [575, 262] on link at bounding box center [568, 258] width 19 height 19
click at [563, 158] on icon at bounding box center [562, 157] width 8 height 8
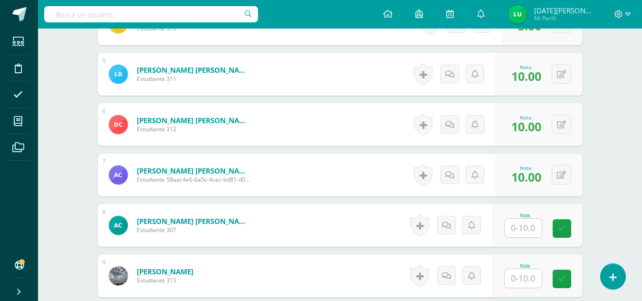
scroll to position [483, 0]
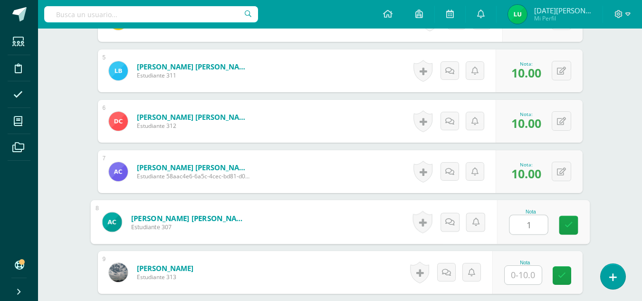
click at [519, 229] on input "1" at bounding box center [529, 224] width 38 height 19
type input "10"
click at [575, 230] on link at bounding box center [568, 225] width 19 height 19
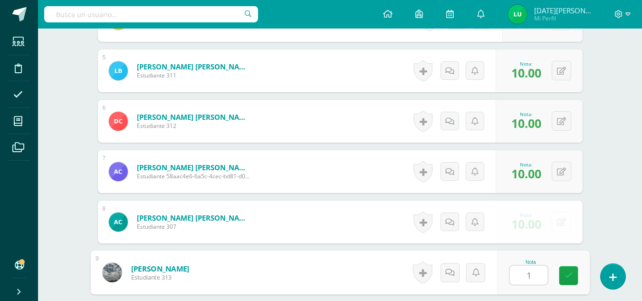
click at [529, 267] on input "1" at bounding box center [529, 275] width 38 height 19
type input "10"
click at [563, 269] on link at bounding box center [568, 275] width 19 height 19
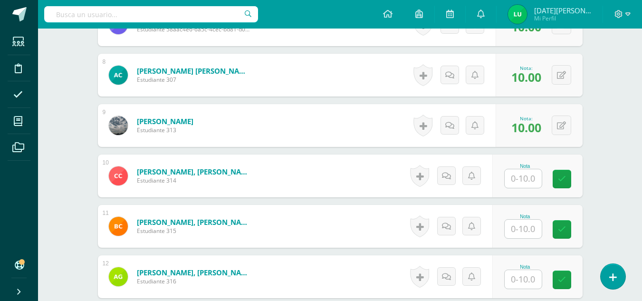
scroll to position [643, 0]
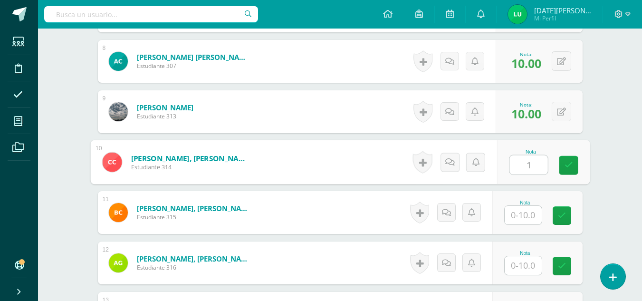
click at [520, 163] on input "1" at bounding box center [529, 164] width 38 height 19
drag, startPoint x: 567, startPoint y: 171, endPoint x: 524, endPoint y: 221, distance: 66.1
type input "10"
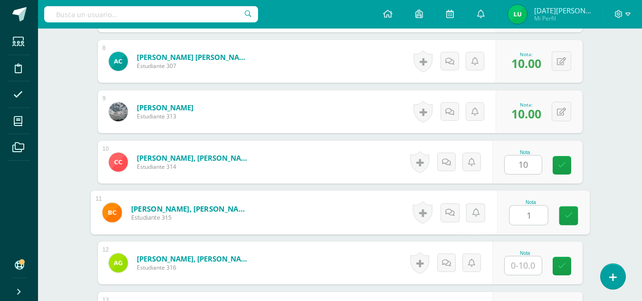
click at [524, 221] on input "1" at bounding box center [529, 215] width 38 height 19
type input "10"
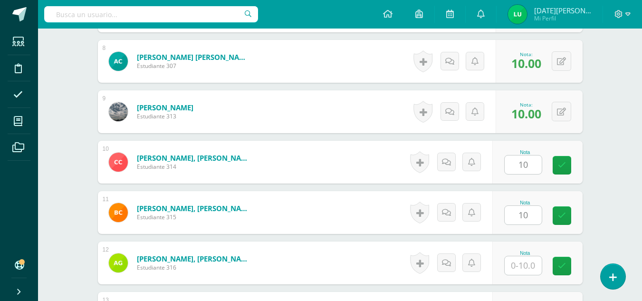
click at [569, 203] on div "Nota 10" at bounding box center [537, 212] width 90 height 43
drag, startPoint x: 564, startPoint y: 167, endPoint x: 520, endPoint y: 268, distance: 110.1
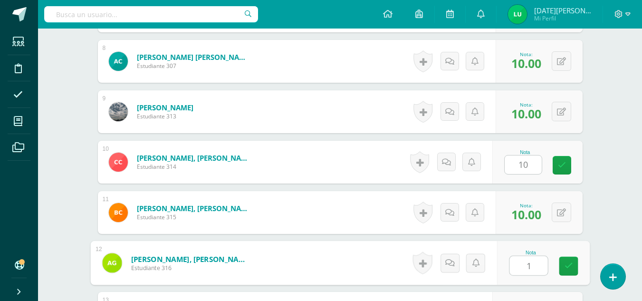
click at [520, 268] on input "1" at bounding box center [529, 265] width 38 height 19
type input "10"
click at [569, 270] on link at bounding box center [568, 266] width 19 height 19
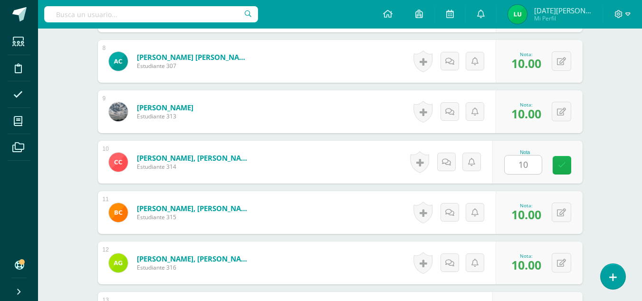
click at [560, 159] on link at bounding box center [562, 165] width 19 height 19
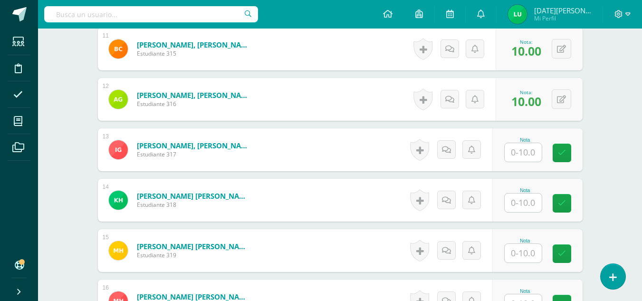
scroll to position [817, 0]
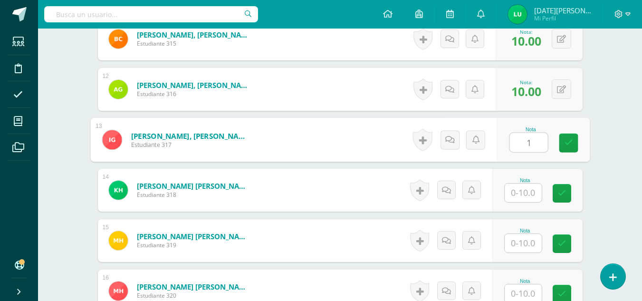
click at [530, 147] on input "1" at bounding box center [529, 142] width 38 height 19
type input "10"
click at [576, 145] on link at bounding box center [568, 143] width 19 height 19
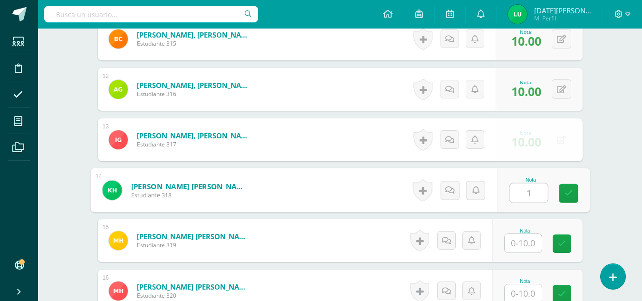
click at [530, 191] on input "1" at bounding box center [529, 192] width 38 height 19
type input "10"
click at [567, 200] on link at bounding box center [568, 193] width 19 height 19
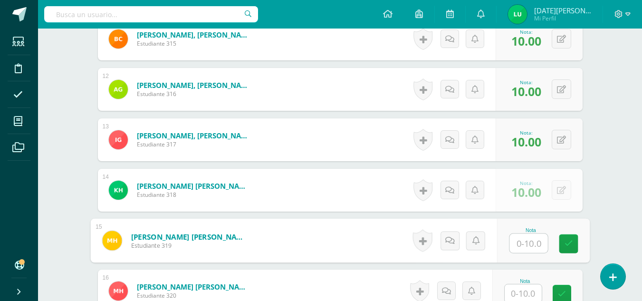
click at [535, 248] on input "text" at bounding box center [529, 243] width 38 height 19
type input "10"
click at [566, 243] on icon at bounding box center [568, 244] width 9 height 8
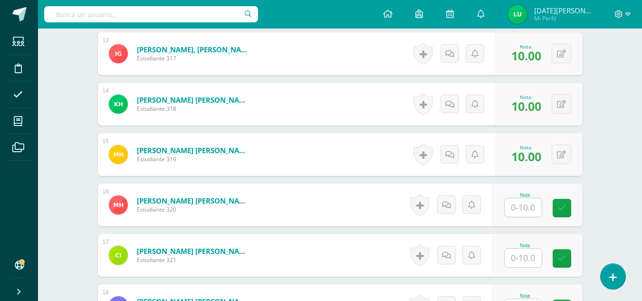
scroll to position [909, 0]
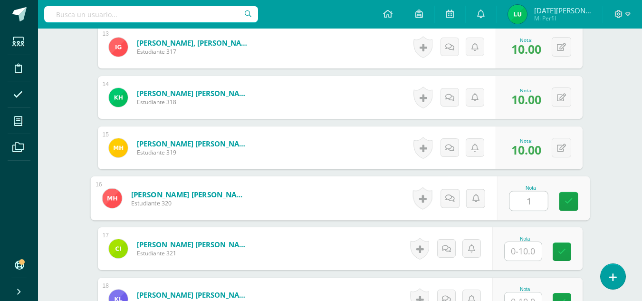
click at [523, 198] on input "1" at bounding box center [529, 201] width 38 height 19
click at [564, 211] on link at bounding box center [568, 201] width 19 height 19
type input "10"
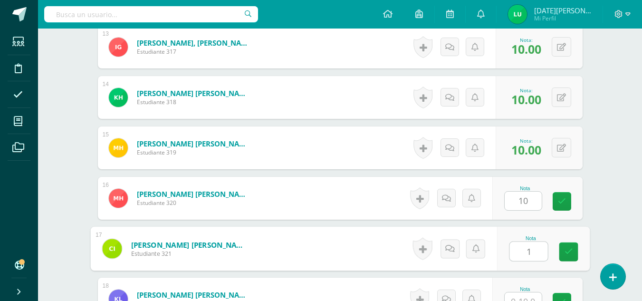
click at [531, 249] on input "1" at bounding box center [529, 251] width 38 height 19
type input "10"
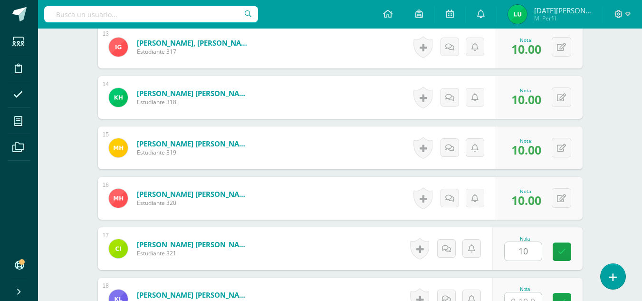
click at [579, 254] on div "Nota 10" at bounding box center [537, 248] width 90 height 43
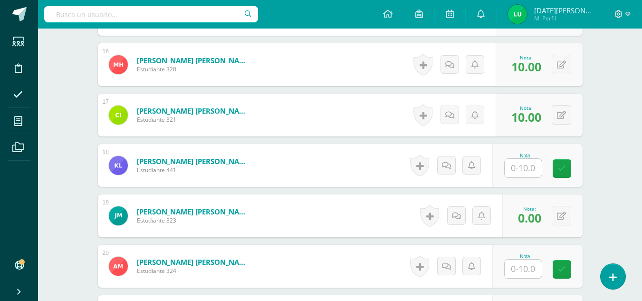
scroll to position [1046, 0]
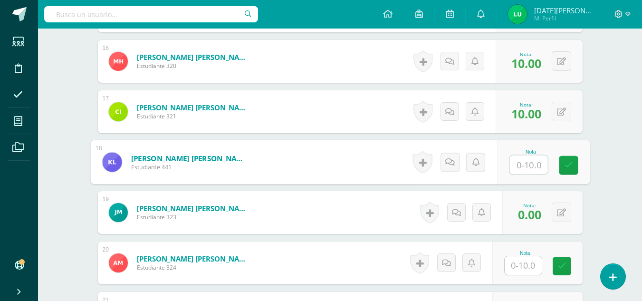
click at [525, 161] on input "text" at bounding box center [529, 164] width 38 height 19
type input "10"
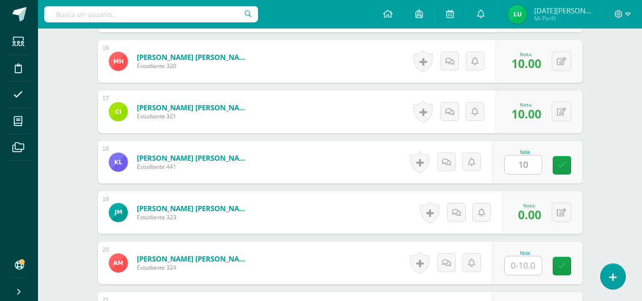
click at [579, 167] on div "Nota 10" at bounding box center [537, 162] width 90 height 43
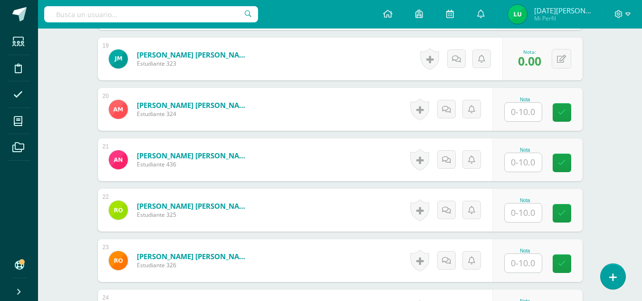
scroll to position [1207, 0]
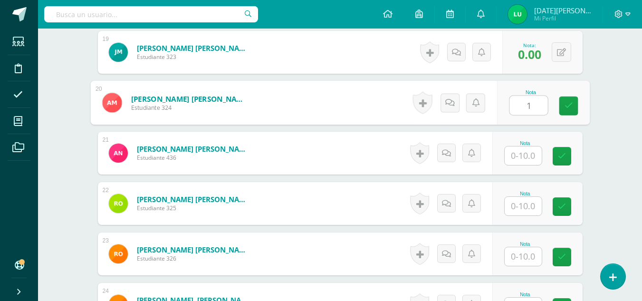
click at [527, 104] on input "1" at bounding box center [529, 105] width 38 height 19
type input "10"
click at [561, 108] on link at bounding box center [568, 106] width 19 height 19
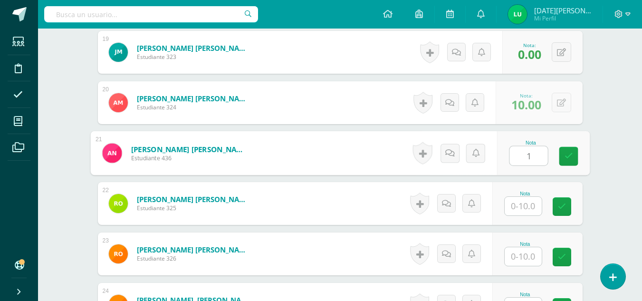
click at [526, 151] on input "1" at bounding box center [529, 155] width 38 height 19
type input "10"
click at [565, 160] on icon at bounding box center [568, 156] width 9 height 8
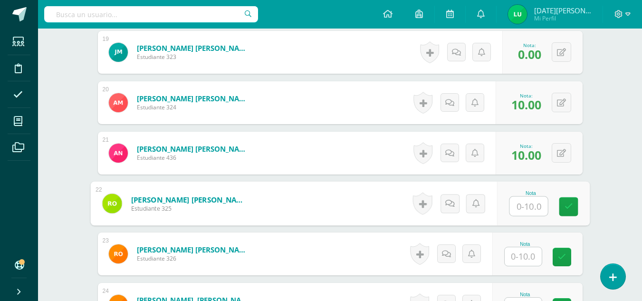
click at [526, 203] on input "text" at bounding box center [529, 206] width 38 height 19
type input "10"
click at [563, 208] on link at bounding box center [568, 206] width 19 height 19
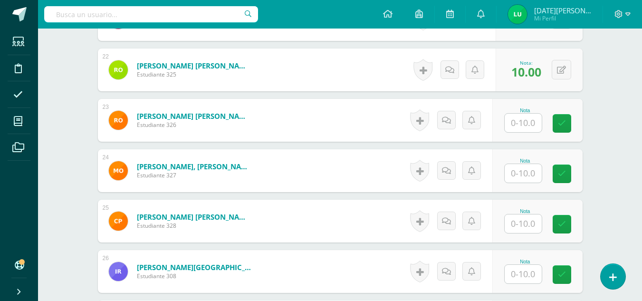
scroll to position [1353, 0]
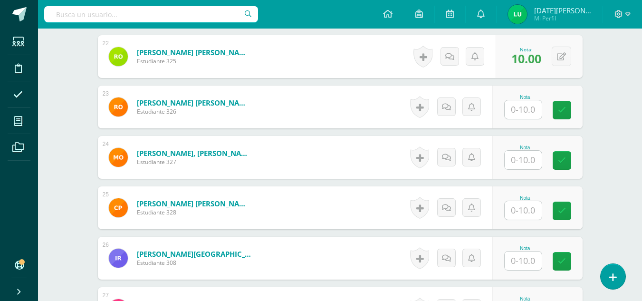
click at [528, 120] on div "Nota" at bounding box center [537, 107] width 90 height 43
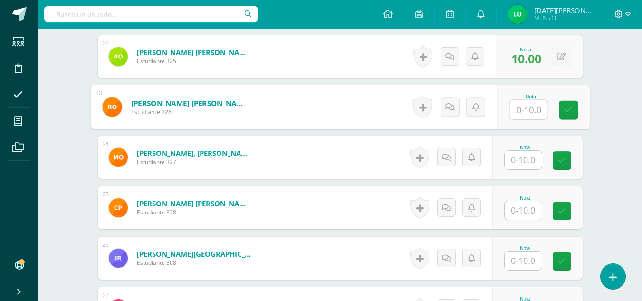
click at [527, 113] on input "text" at bounding box center [529, 109] width 38 height 19
type input "10"
click at [564, 117] on link at bounding box center [568, 110] width 19 height 19
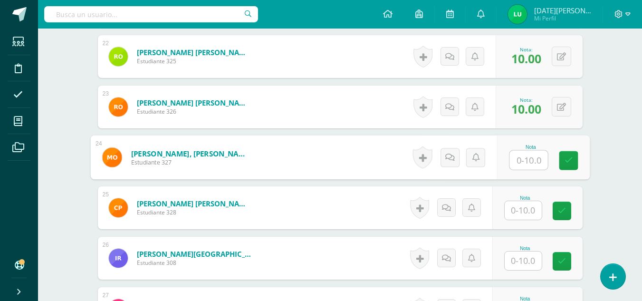
click at [531, 162] on input "text" at bounding box center [529, 160] width 38 height 19
type input "10"
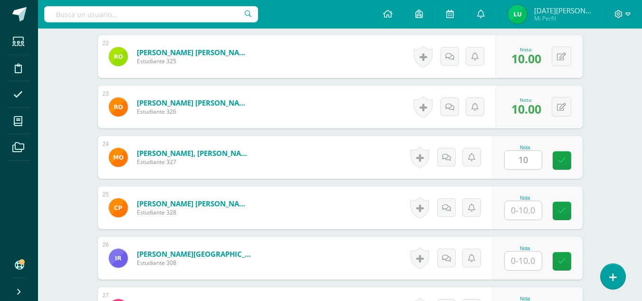
click at [555, 159] on div "Nota 10" at bounding box center [537, 157] width 90 height 43
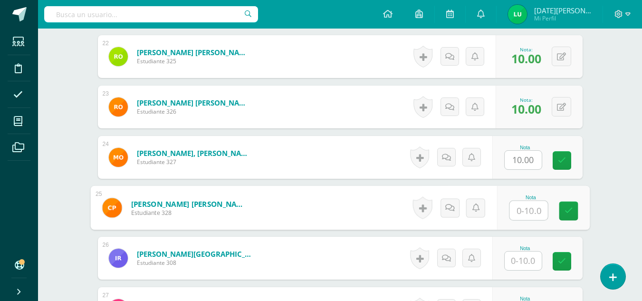
click at [516, 213] on input "text" at bounding box center [529, 210] width 38 height 19
click at [565, 210] on icon at bounding box center [568, 211] width 9 height 8
type input "10"
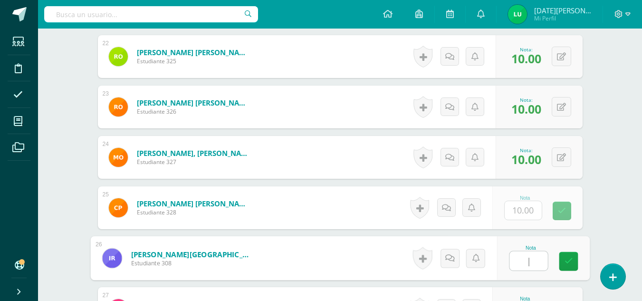
click at [532, 259] on input "|" at bounding box center [529, 260] width 38 height 19
click at [571, 254] on link at bounding box center [568, 261] width 19 height 19
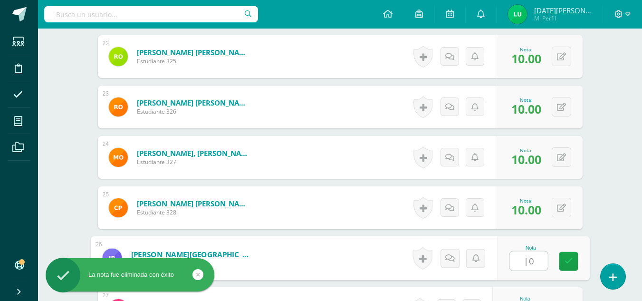
type input "|"
type input "10"
click at [570, 264] on icon at bounding box center [568, 261] width 9 height 8
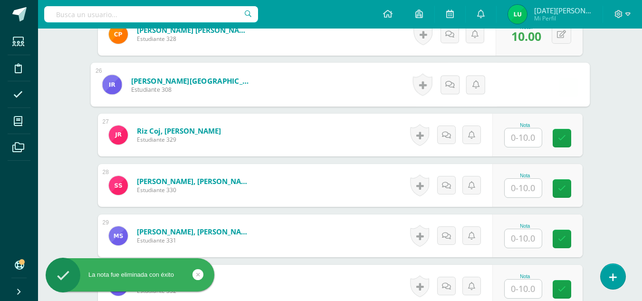
scroll to position [1534, 0]
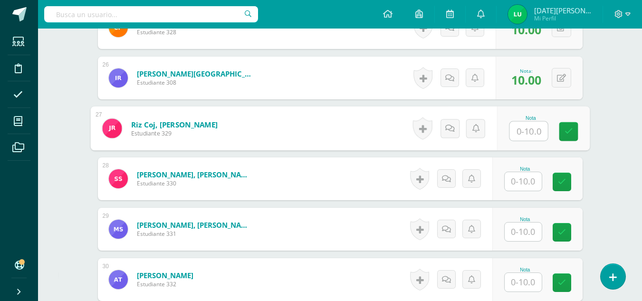
click at [532, 130] on input "text" at bounding box center [529, 131] width 38 height 19
click at [573, 133] on link at bounding box center [568, 131] width 19 height 19
type input "10"
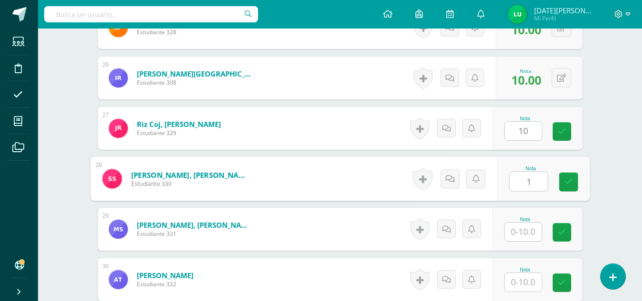
click at [520, 185] on input "1" at bounding box center [529, 181] width 38 height 19
type input "10"
click at [566, 191] on link at bounding box center [568, 182] width 19 height 19
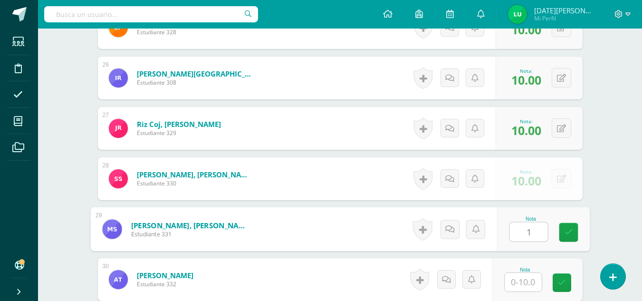
click at [517, 232] on input "1" at bounding box center [529, 231] width 38 height 19
type input "10"
click at [568, 236] on icon at bounding box center [568, 232] width 9 height 8
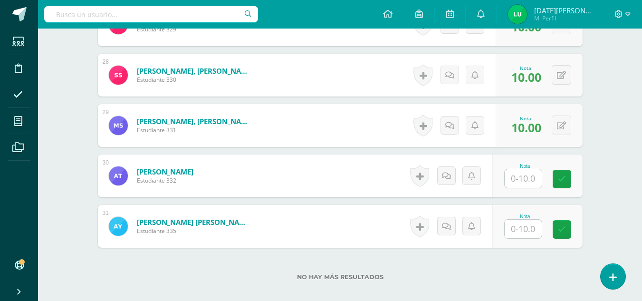
scroll to position [1647, 0]
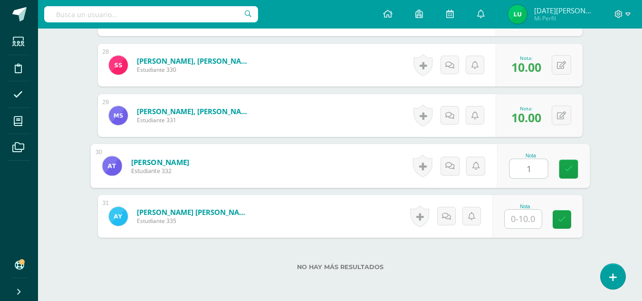
click at [516, 173] on input "1" at bounding box center [529, 168] width 38 height 19
drag, startPoint x: 563, startPoint y: 171, endPoint x: 528, endPoint y: 217, distance: 58.7
type input "10"
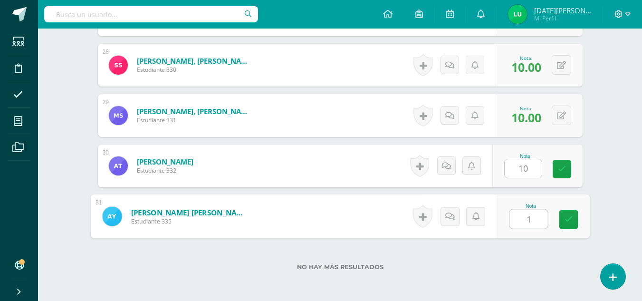
click at [528, 217] on input "1" at bounding box center [529, 219] width 38 height 19
type input "10"
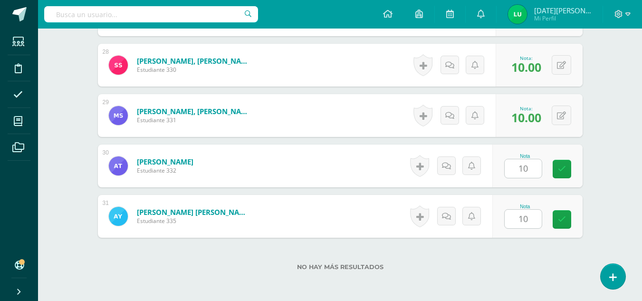
click at [561, 166] on icon at bounding box center [562, 169] width 8 height 8
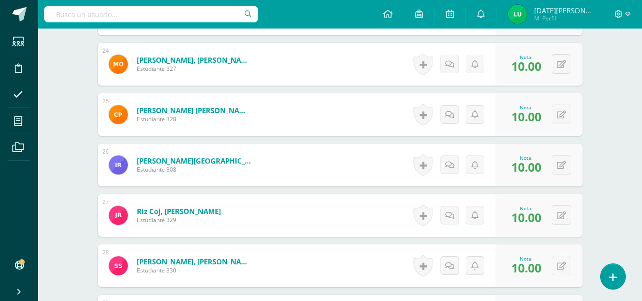
scroll to position [1693, 0]
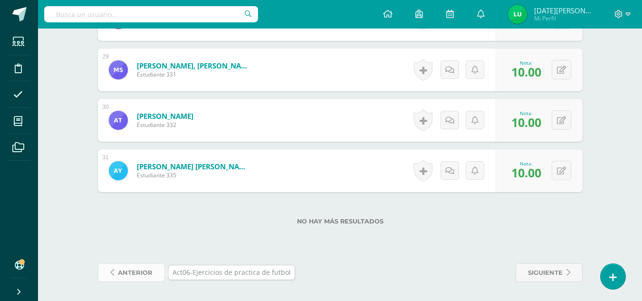
click at [148, 271] on span "anterior" at bounding box center [135, 273] width 35 height 18
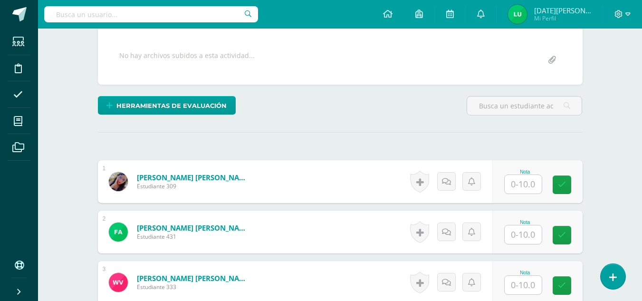
scroll to position [172, 0]
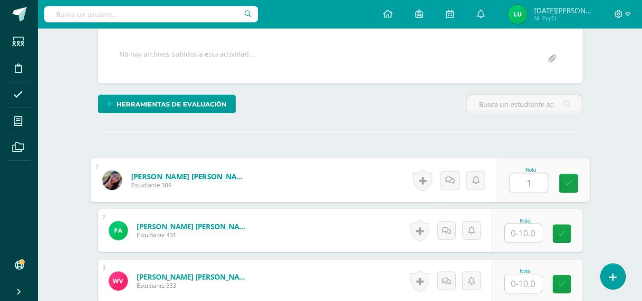
click at [522, 183] on input "1" at bounding box center [529, 183] width 38 height 19
click at [573, 184] on link at bounding box center [568, 183] width 19 height 19
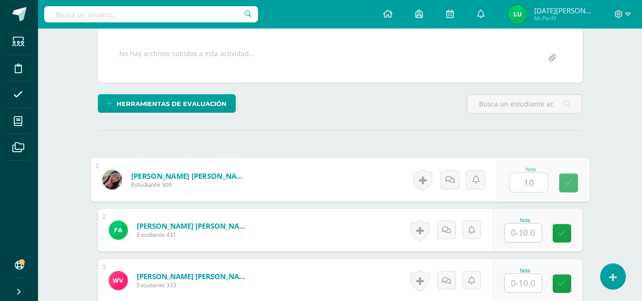
type input "10"
click at [536, 231] on input "text" at bounding box center [523, 232] width 37 height 19
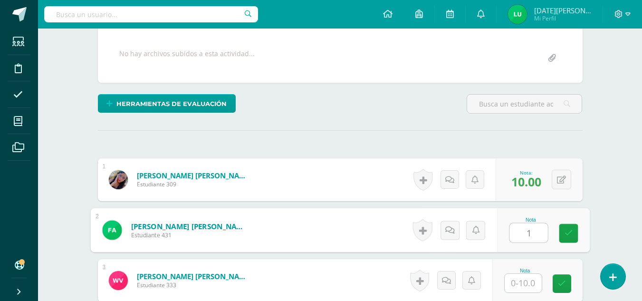
type input "10"
click at [563, 231] on link at bounding box center [568, 232] width 19 height 19
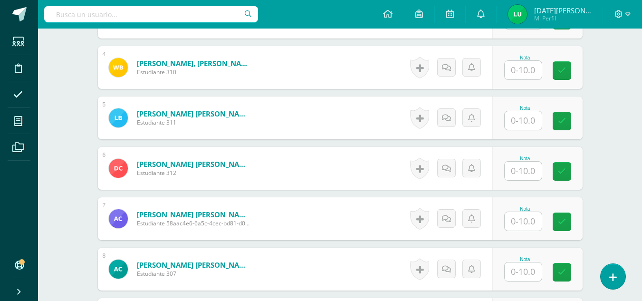
scroll to position [436, 0]
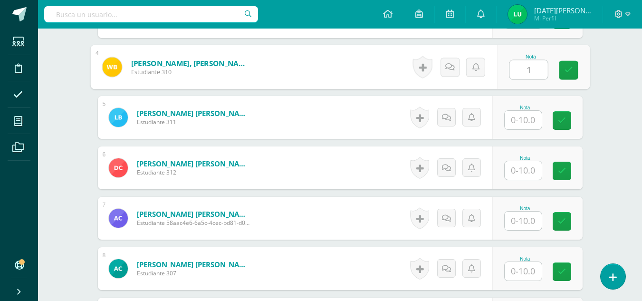
click at [528, 72] on input "1" at bounding box center [529, 69] width 38 height 19
type input "10"
click at [574, 71] on link at bounding box center [568, 69] width 19 height 19
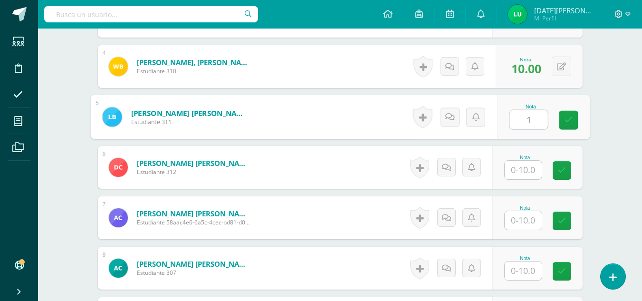
click at [535, 115] on input "1" at bounding box center [529, 119] width 38 height 19
click at [567, 127] on link at bounding box center [568, 120] width 19 height 19
type input "10"
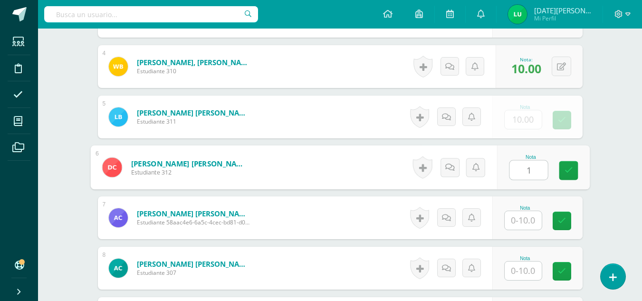
click at [529, 171] on input "1" at bounding box center [529, 170] width 38 height 19
type input "10"
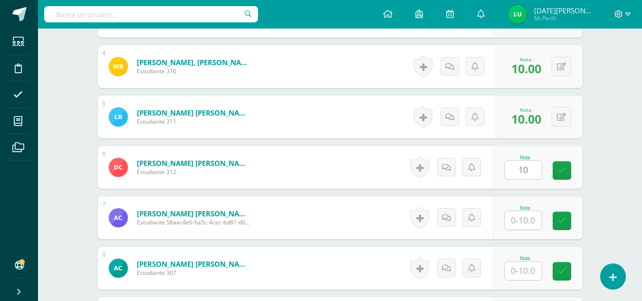
click at [559, 167] on div "Nota 10" at bounding box center [537, 167] width 90 height 43
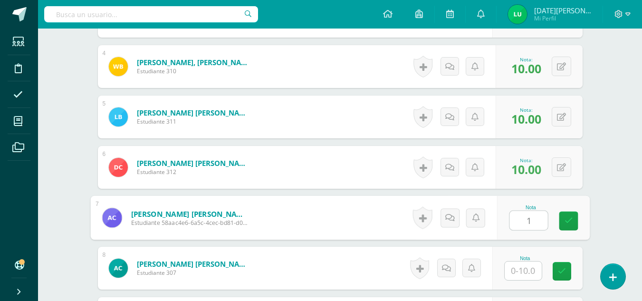
click at [525, 218] on input "1" at bounding box center [529, 220] width 38 height 19
click at [567, 224] on icon at bounding box center [568, 221] width 9 height 8
type input "10"
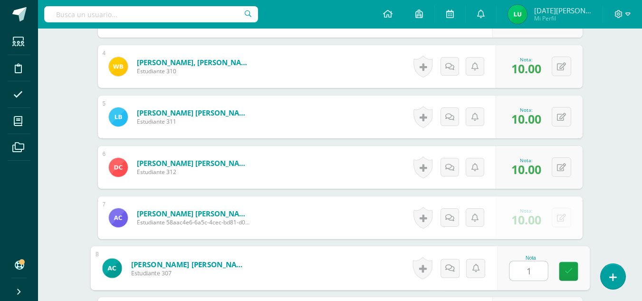
click at [528, 263] on input "1" at bounding box center [529, 270] width 38 height 19
type input "10"
click at [570, 272] on icon at bounding box center [568, 271] width 9 height 8
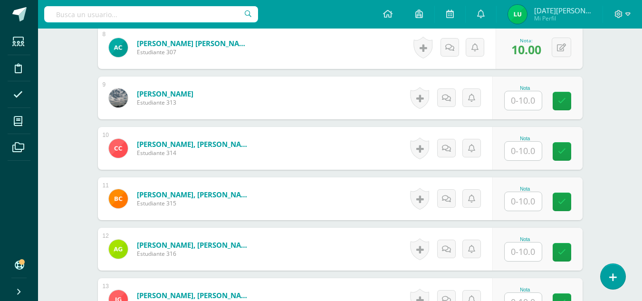
scroll to position [664, 0]
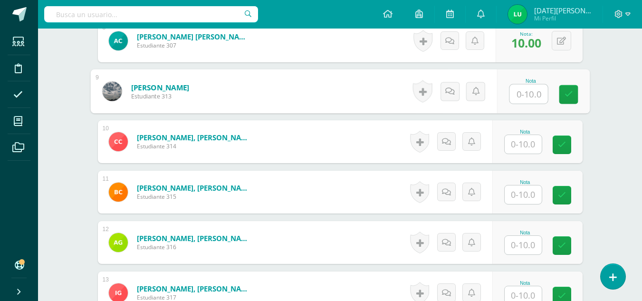
click at [506, 87] on div "Nota" at bounding box center [543, 91] width 93 height 44
click at [560, 93] on link at bounding box center [568, 94] width 19 height 19
type input "10"
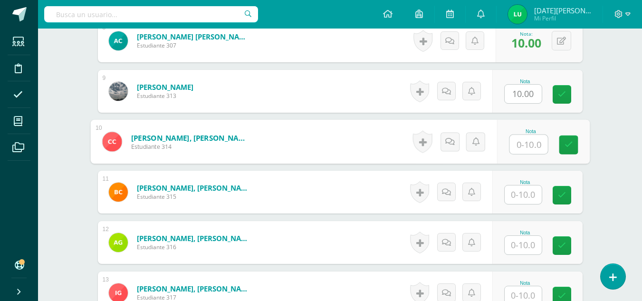
click at [527, 137] on input "text" at bounding box center [529, 144] width 38 height 19
type input "10"
click at [570, 144] on icon at bounding box center [568, 145] width 9 height 8
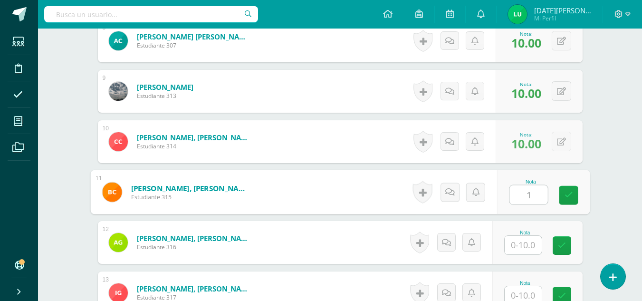
click at [520, 197] on input "1" at bounding box center [529, 194] width 38 height 19
type input "10"
click at [568, 200] on link at bounding box center [568, 195] width 19 height 19
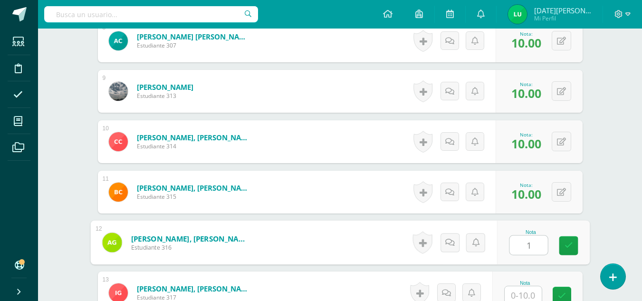
click at [522, 245] on input "1" at bounding box center [529, 245] width 38 height 19
type input "10"
click at [568, 246] on icon at bounding box center [568, 245] width 9 height 8
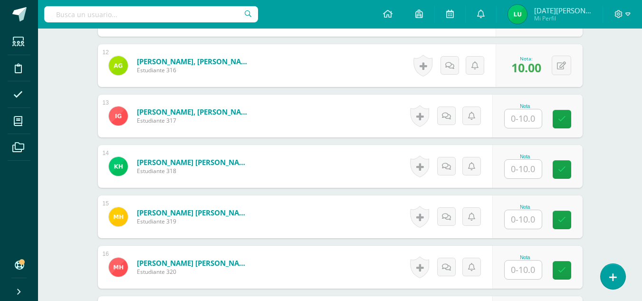
scroll to position [864, 0]
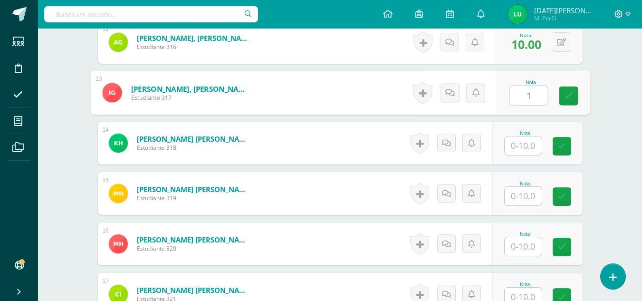
click at [522, 88] on input "1" at bounding box center [529, 95] width 38 height 19
click at [577, 99] on link at bounding box center [568, 96] width 19 height 19
type input "10"
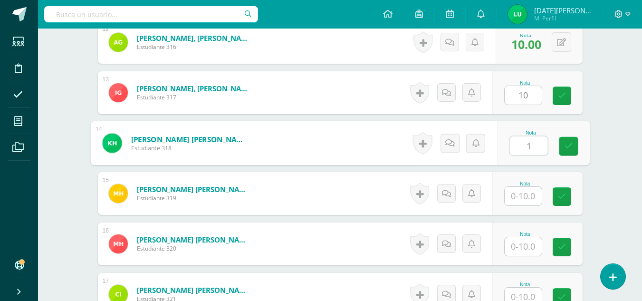
click at [533, 151] on input "1" at bounding box center [529, 145] width 38 height 19
drag, startPoint x: 572, startPoint y: 152, endPoint x: 528, endPoint y: 189, distance: 57.4
click at [528, 189] on div "1 Apen Gómez, Rosa Mariela Estudiante 309 Nota 10.00 0 Logros 10.00" at bounding box center [340, 244] width 485 height 1554
type input "10"
click at [528, 189] on input "text" at bounding box center [523, 196] width 37 height 19
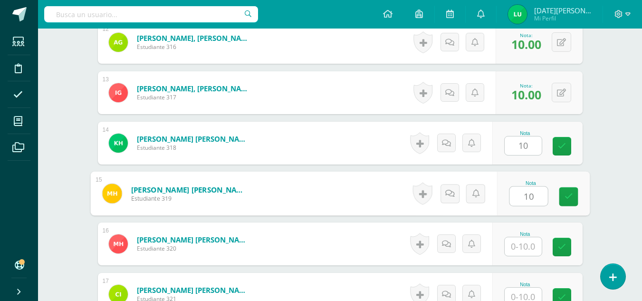
type input "10"
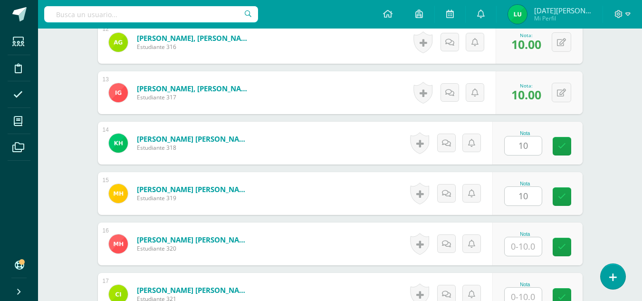
click at [551, 198] on div "Nota 10" at bounding box center [537, 193] width 90 height 43
click at [560, 144] on icon at bounding box center [562, 146] width 8 height 8
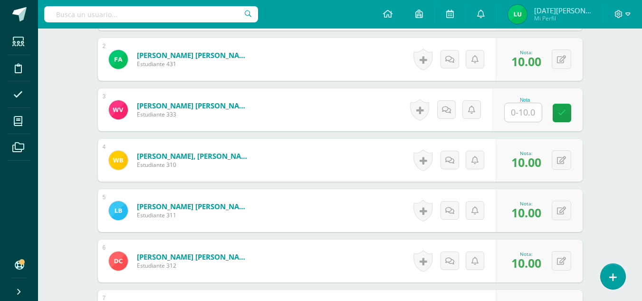
scroll to position [336, 0]
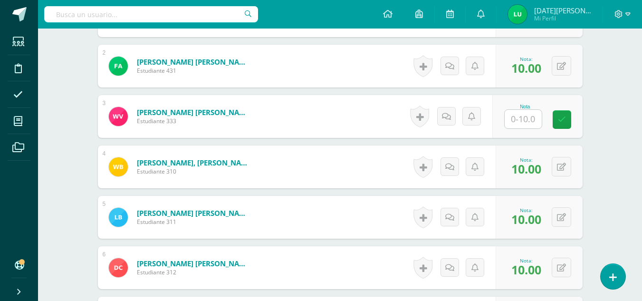
click at [529, 121] on input "text" at bounding box center [523, 119] width 37 height 19
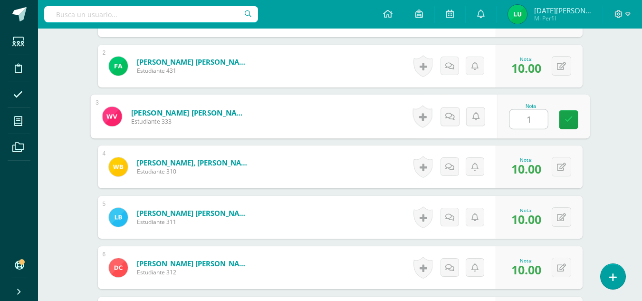
type input "10"
click at [576, 119] on link at bounding box center [568, 119] width 19 height 19
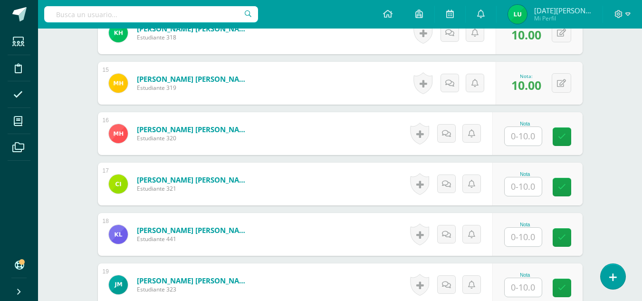
scroll to position [971, 0]
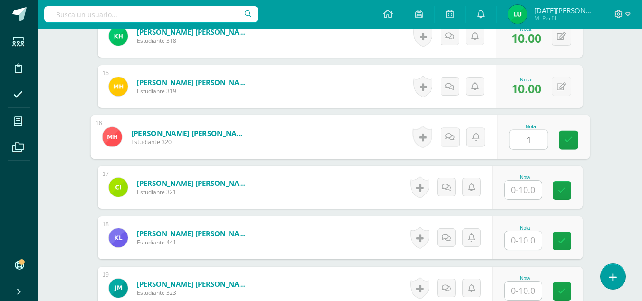
click at [531, 138] on input "1" at bounding box center [529, 139] width 38 height 19
type input "10"
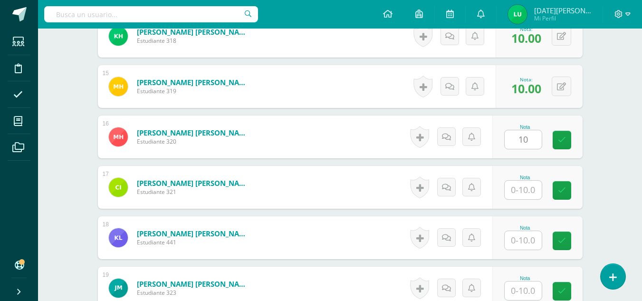
click at [588, 140] on div "¿Estás seguro que quieres eliminar esta actividad? Esto borrará la actividad y …" at bounding box center [340, 73] width 523 height 1900
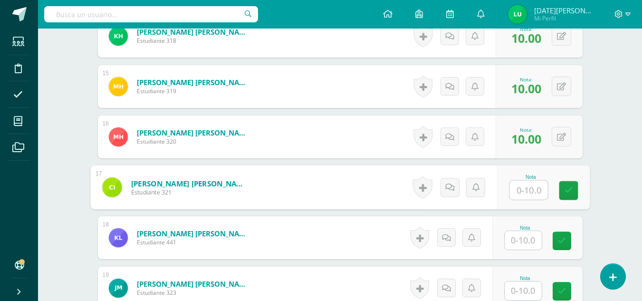
click at [506, 189] on div "Nota" at bounding box center [543, 187] width 93 height 44
type input "10"
click at [557, 192] on div "Nota 10" at bounding box center [543, 187] width 93 height 44
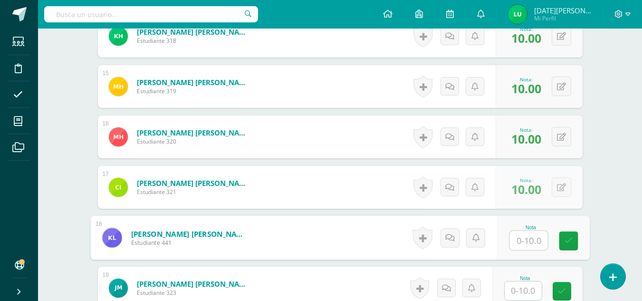
click at [528, 240] on input "text" at bounding box center [529, 240] width 38 height 19
type input "10"
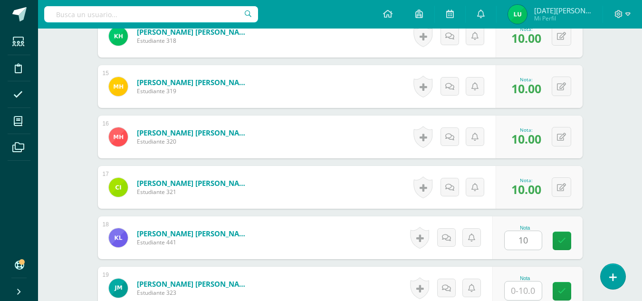
click at [558, 241] on div "Nota 10" at bounding box center [537, 237] width 90 height 43
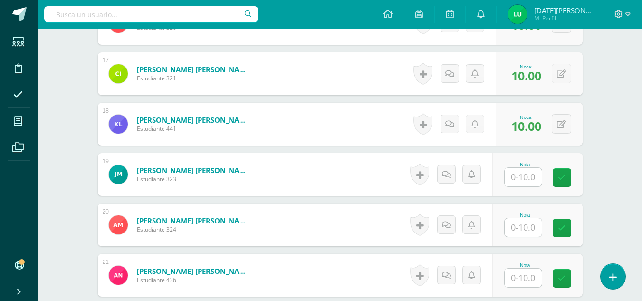
scroll to position [1098, 0]
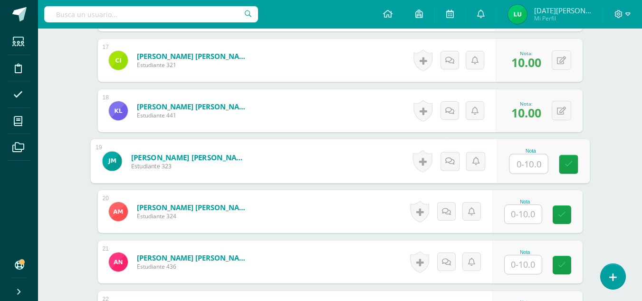
click at [521, 161] on input "text" at bounding box center [529, 163] width 38 height 19
type input "0"
click at [578, 166] on link at bounding box center [568, 164] width 19 height 19
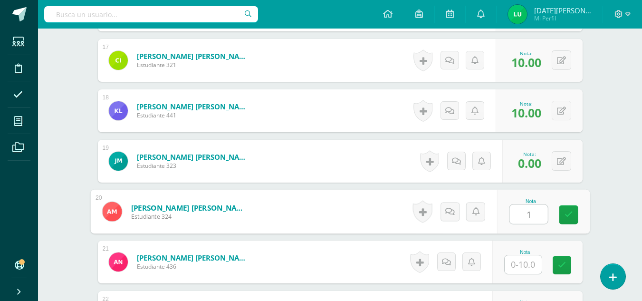
click at [521, 209] on input "1" at bounding box center [529, 214] width 38 height 19
type input "10"
click at [571, 209] on link at bounding box center [568, 214] width 19 height 19
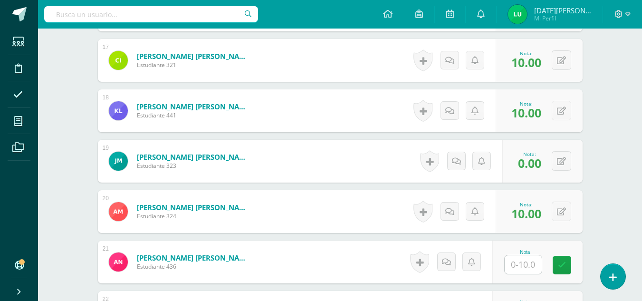
drag, startPoint x: 521, startPoint y: 281, endPoint x: 527, endPoint y: 266, distance: 16.2
click at [527, 266] on div "Nota" at bounding box center [537, 262] width 90 height 43
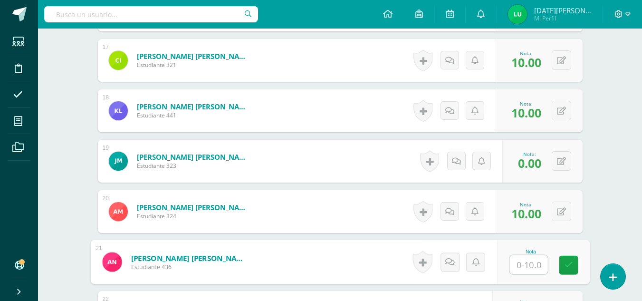
click at [527, 266] on input "text" at bounding box center [529, 264] width 38 height 19
type input "10"
click at [566, 267] on icon at bounding box center [568, 265] width 9 height 8
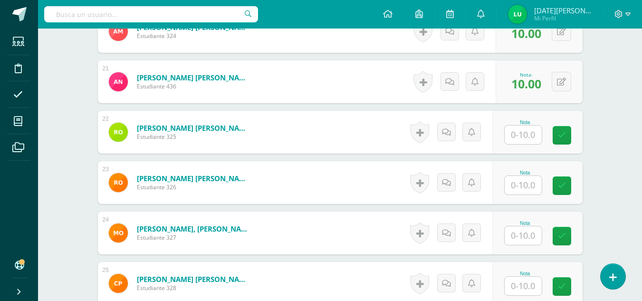
scroll to position [1314, 0]
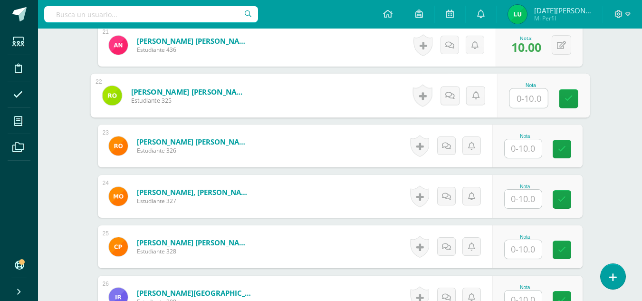
click at [525, 100] on input "text" at bounding box center [529, 98] width 38 height 19
click at [562, 97] on link at bounding box center [568, 98] width 19 height 19
type input "10"
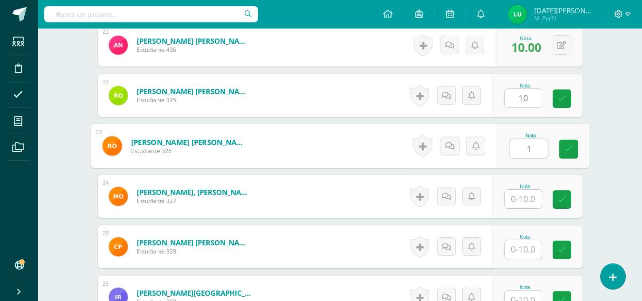
click at [521, 151] on input "1" at bounding box center [529, 148] width 38 height 19
type input "10"
click at [570, 151] on icon at bounding box center [568, 149] width 9 height 8
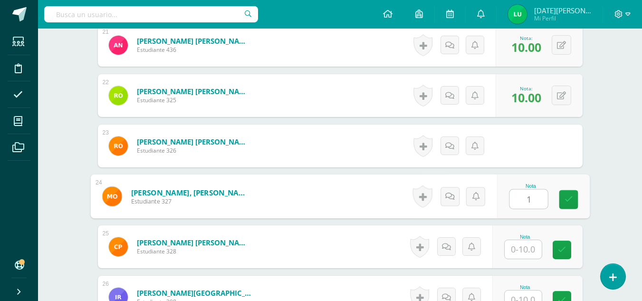
click at [523, 198] on input "1" at bounding box center [529, 199] width 38 height 19
click at [575, 199] on link at bounding box center [568, 199] width 19 height 19
type input "10"
click at [529, 242] on input "1" at bounding box center [523, 249] width 37 height 19
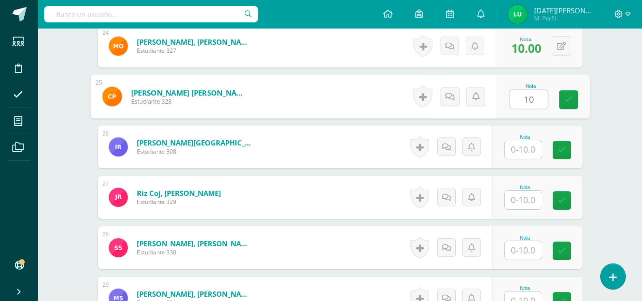
scroll to position [1468, 0]
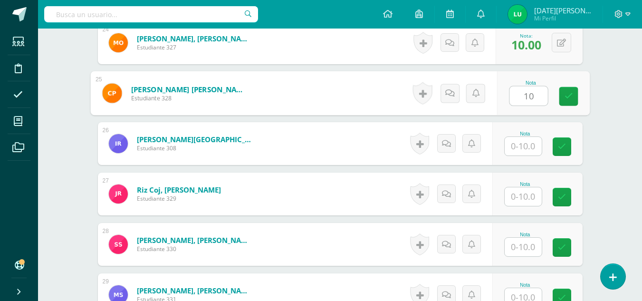
type input "10"
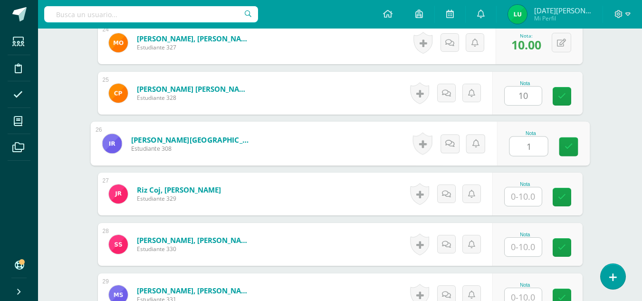
click at [536, 145] on input "1" at bounding box center [529, 146] width 38 height 19
type input "10"
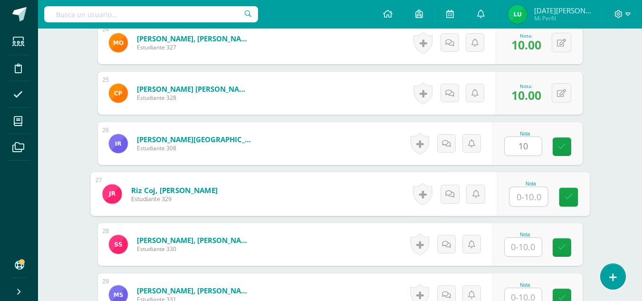
drag, startPoint x: 579, startPoint y: 151, endPoint x: 519, endPoint y: 210, distance: 84.0
click at [521, 198] on input "text" at bounding box center [529, 196] width 38 height 19
drag, startPoint x: 564, startPoint y: 202, endPoint x: 528, endPoint y: 244, distance: 55.6
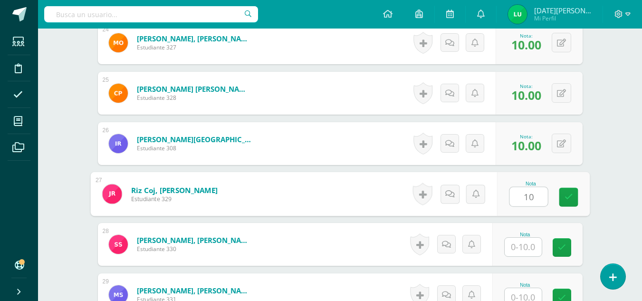
type input "10"
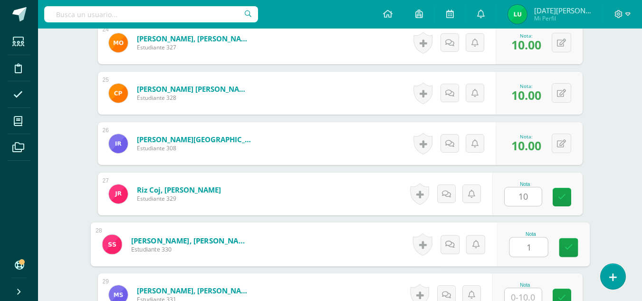
click at [528, 244] on input "1" at bounding box center [529, 247] width 38 height 19
type input "10"
click at [571, 251] on icon at bounding box center [568, 247] width 9 height 8
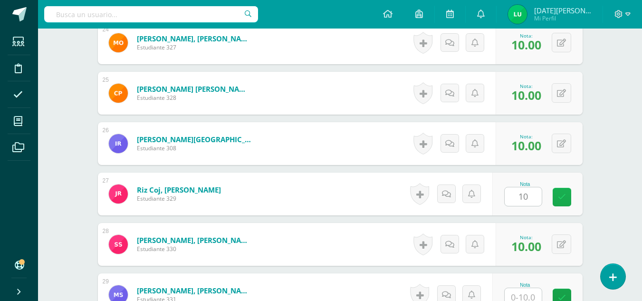
click at [566, 199] on link at bounding box center [562, 197] width 19 height 19
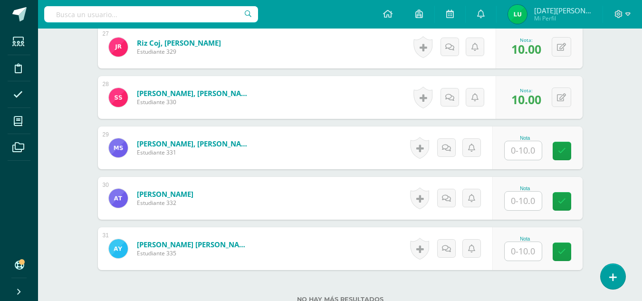
scroll to position [1625, 0]
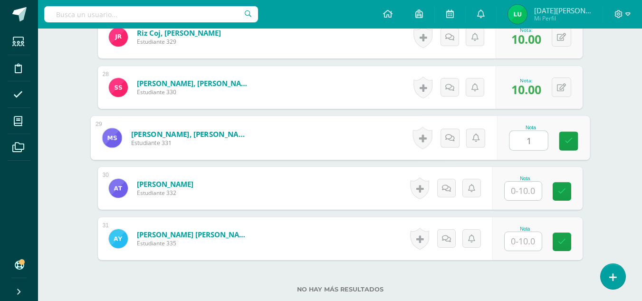
click at [530, 144] on input "1" at bounding box center [529, 140] width 38 height 19
type input "10"
click at [562, 147] on link at bounding box center [568, 141] width 19 height 19
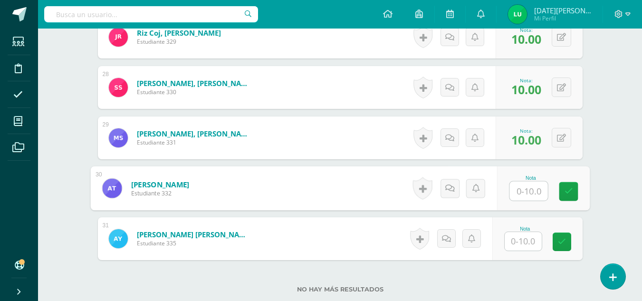
click at [524, 193] on input "text" at bounding box center [529, 191] width 38 height 19
drag, startPoint x: 571, startPoint y: 197, endPoint x: 524, endPoint y: 240, distance: 63.6
type input "10"
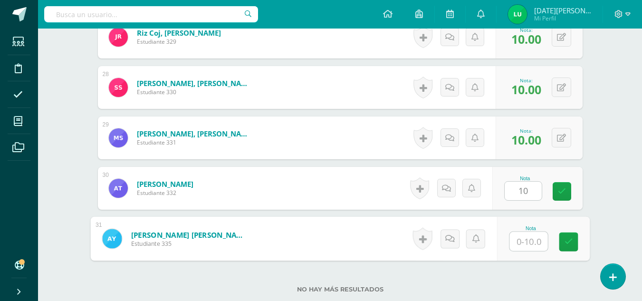
click at [524, 240] on input "text" at bounding box center [529, 241] width 38 height 19
type input "10"
click at [575, 244] on link at bounding box center [568, 241] width 19 height 19
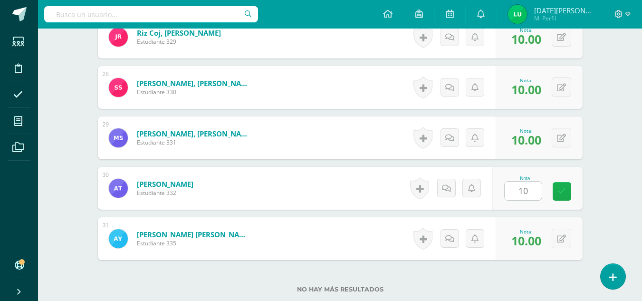
click at [557, 188] on link at bounding box center [562, 191] width 19 height 19
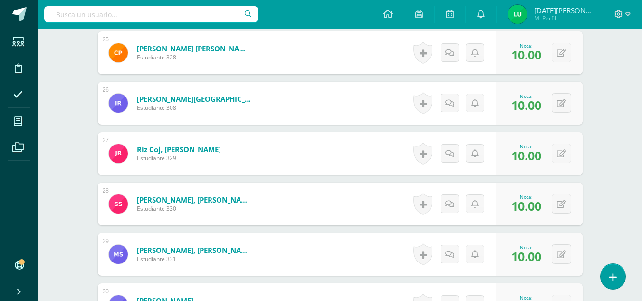
scroll to position [1693, 0]
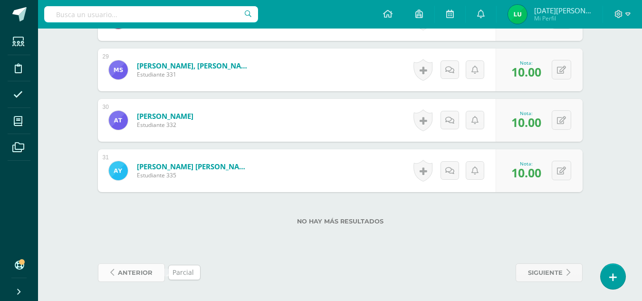
click at [145, 267] on span "anterior" at bounding box center [135, 273] width 35 height 18
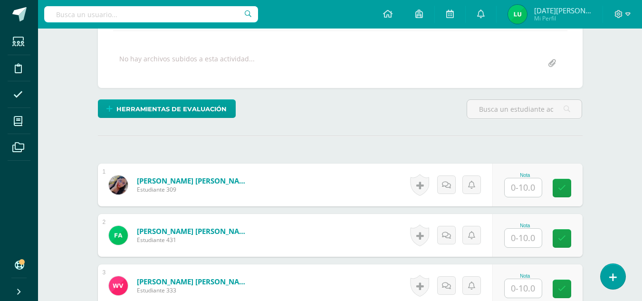
scroll to position [193, 0]
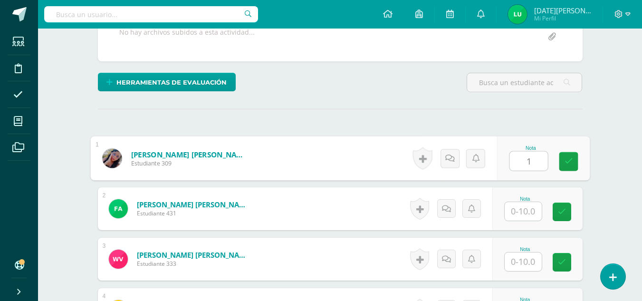
click at [523, 163] on input "1" at bounding box center [529, 161] width 38 height 19
type input "10"
click at [574, 159] on link at bounding box center [568, 161] width 19 height 19
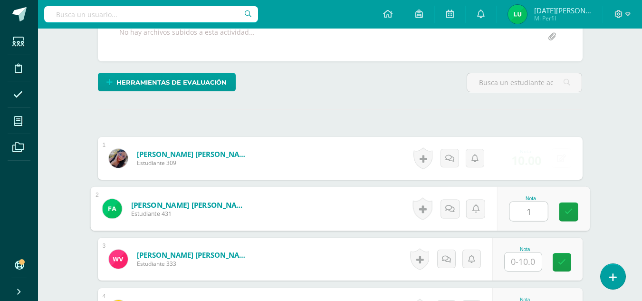
click at [536, 212] on input "1" at bounding box center [529, 211] width 38 height 19
type input "10"
click at [572, 215] on icon at bounding box center [568, 212] width 9 height 8
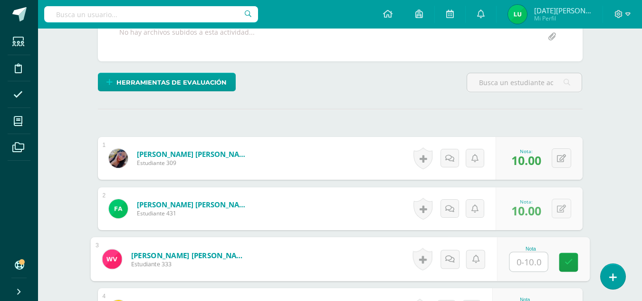
click at [514, 270] on input "text" at bounding box center [529, 261] width 38 height 19
type input "10"
click at [570, 261] on icon at bounding box center [568, 262] width 9 height 8
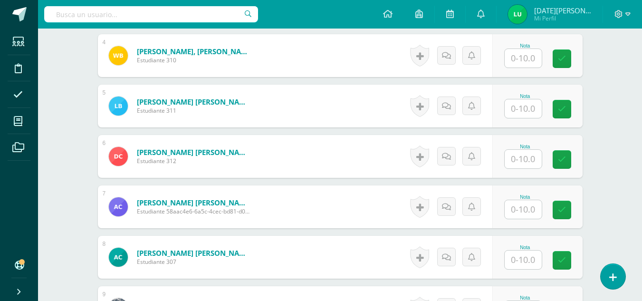
scroll to position [457, 0]
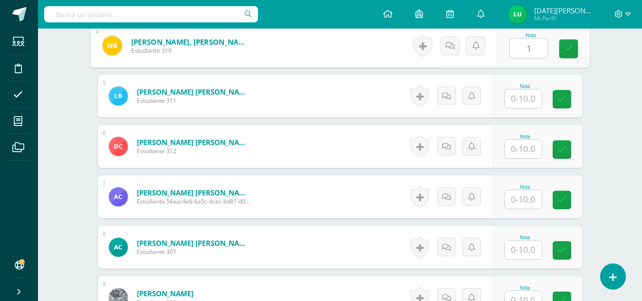
click at [529, 43] on input "1" at bounding box center [529, 48] width 38 height 19
click at [577, 46] on link at bounding box center [568, 48] width 19 height 19
type input "10"
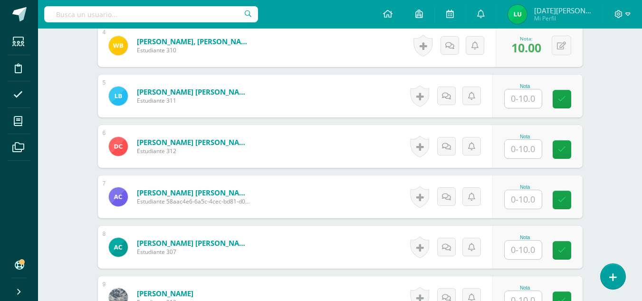
click at [541, 80] on div "Nota" at bounding box center [537, 96] width 90 height 43
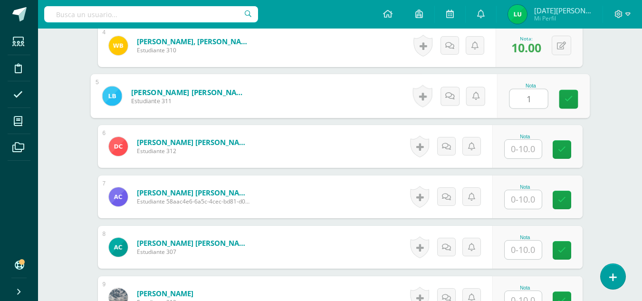
click at [528, 102] on input "1" at bounding box center [529, 98] width 38 height 19
type input "10"
click at [570, 105] on link at bounding box center [568, 99] width 19 height 19
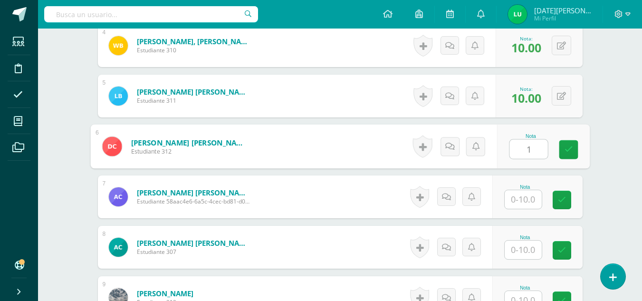
click at [532, 143] on input "1" at bounding box center [529, 149] width 38 height 19
type input "10"
click at [568, 156] on link at bounding box center [568, 149] width 19 height 19
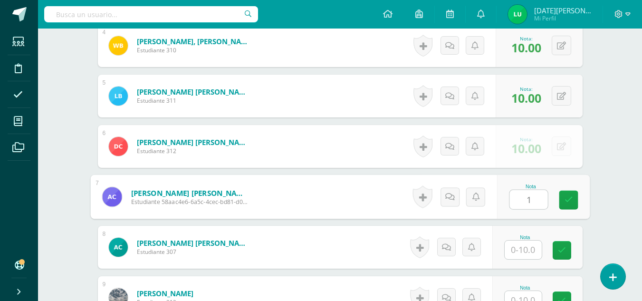
click at [539, 195] on input "1" at bounding box center [529, 199] width 38 height 19
type input "10"
click at [542, 196] on input "10" at bounding box center [529, 199] width 38 height 19
click at [564, 202] on link at bounding box center [568, 200] width 19 height 19
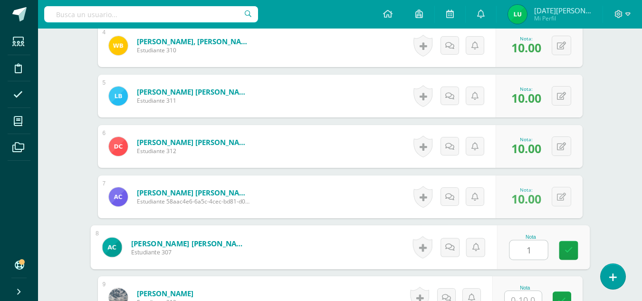
click at [524, 250] on input "1" at bounding box center [529, 250] width 38 height 19
type input "10"
click at [567, 247] on icon at bounding box center [568, 250] width 9 height 8
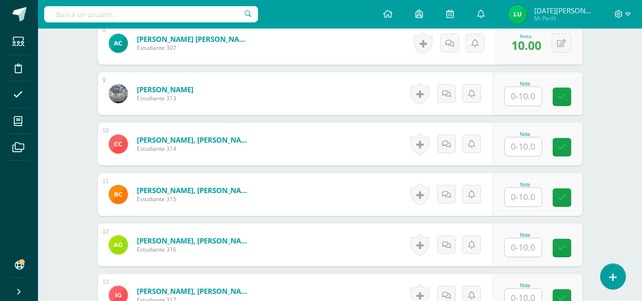
scroll to position [665, 0]
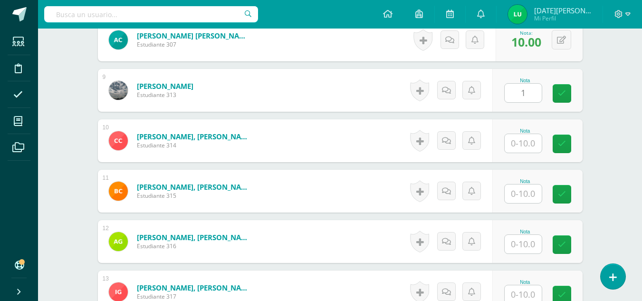
click at [515, 87] on input "1" at bounding box center [523, 93] width 37 height 19
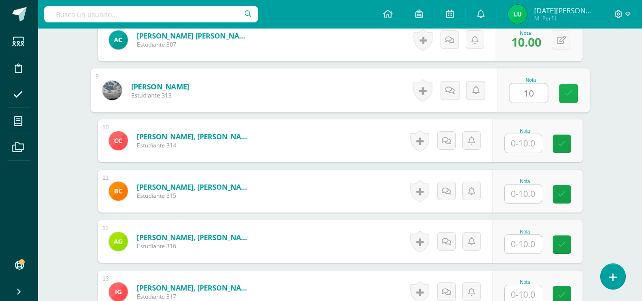
click at [576, 93] on link at bounding box center [568, 93] width 19 height 19
type input "10"
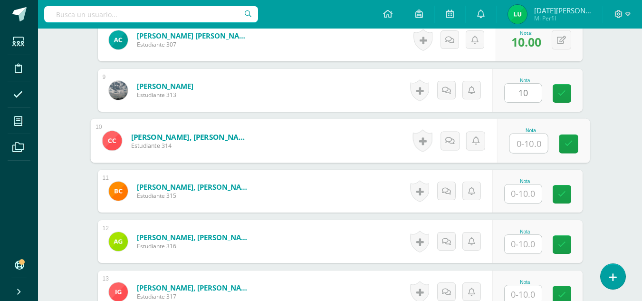
click at [526, 147] on input "text" at bounding box center [529, 143] width 38 height 19
click at [578, 147] on link at bounding box center [568, 144] width 19 height 19
type input "10"
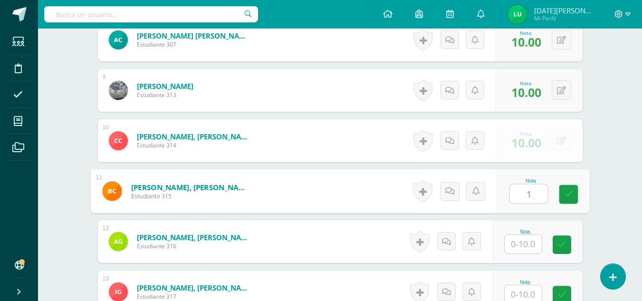
click at [523, 195] on input "1" at bounding box center [529, 193] width 38 height 19
click at [525, 196] on input "10" at bounding box center [529, 193] width 38 height 19
click at [567, 195] on icon at bounding box center [568, 194] width 9 height 8
type input "10"
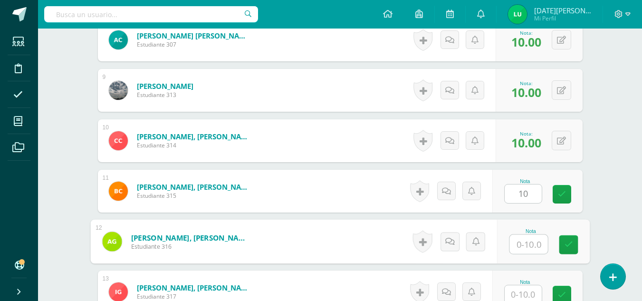
click at [508, 250] on div "Nota" at bounding box center [543, 242] width 93 height 44
type input "10"
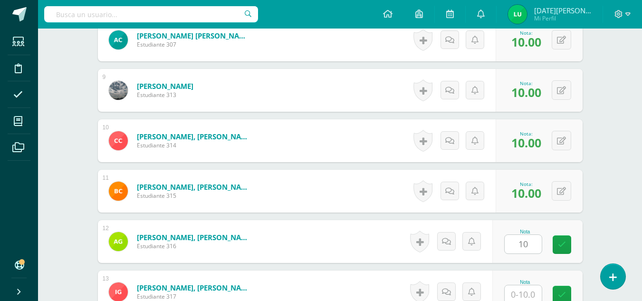
click at [567, 254] on div "Nota 10" at bounding box center [537, 241] width 90 height 43
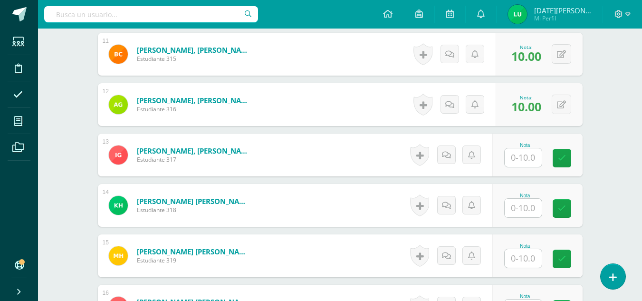
scroll to position [808, 0]
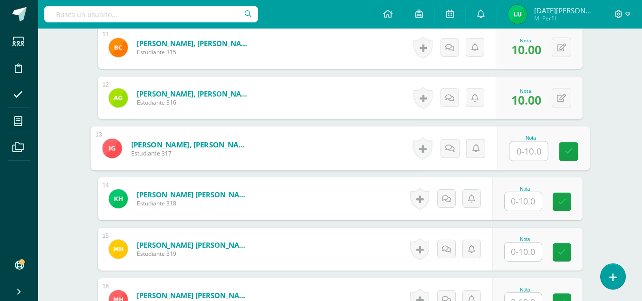
click at [523, 146] on input "text" at bounding box center [529, 151] width 38 height 19
click at [559, 151] on link at bounding box center [568, 151] width 19 height 19
type input "10"
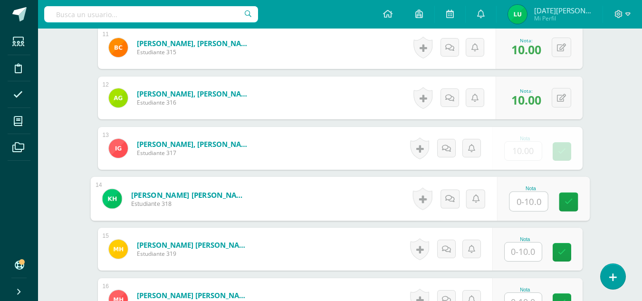
click at [525, 202] on input "text" at bounding box center [529, 201] width 38 height 19
type input "10"
click at [563, 207] on link at bounding box center [568, 202] width 19 height 19
click at [528, 251] on input "1" at bounding box center [523, 251] width 37 height 19
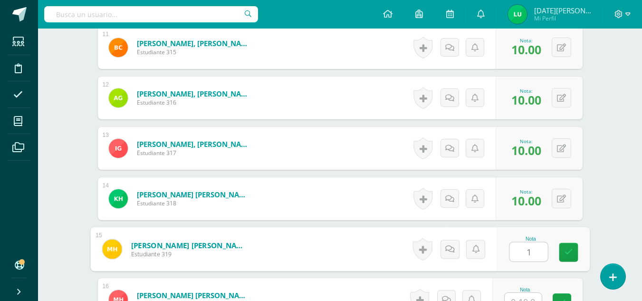
type input "10"
click at [570, 254] on icon at bounding box center [568, 252] width 9 height 8
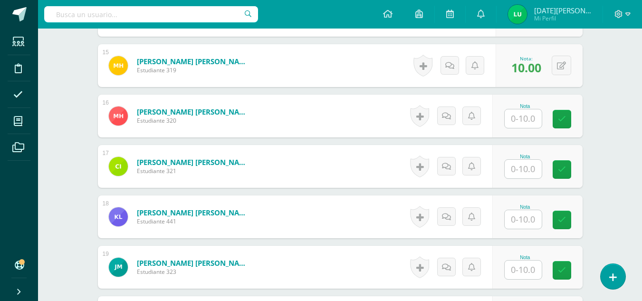
scroll to position [1002, 0]
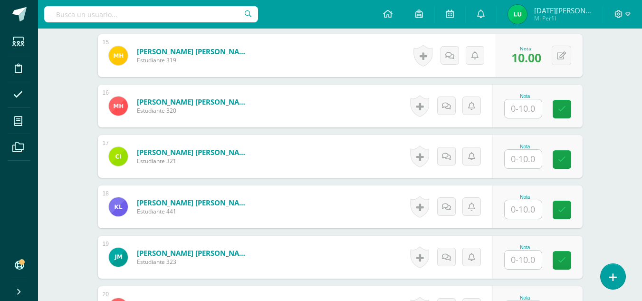
click at [518, 115] on input "text" at bounding box center [523, 108] width 37 height 19
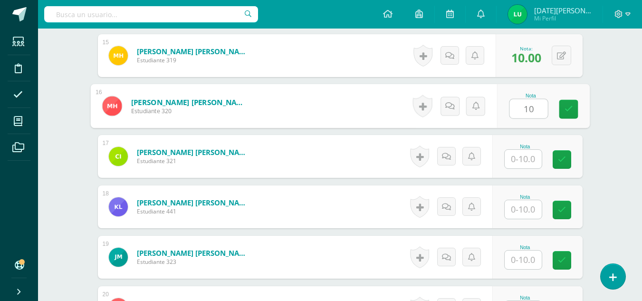
drag, startPoint x: 570, startPoint y: 116, endPoint x: 523, endPoint y: 162, distance: 65.9
click at [523, 162] on div "1 Apen Gómez, Rosa Mariela Estudiante 309 Nota 10.00 0 Logros 10.00" at bounding box center [340, 106] width 485 height 1554
type input "10"
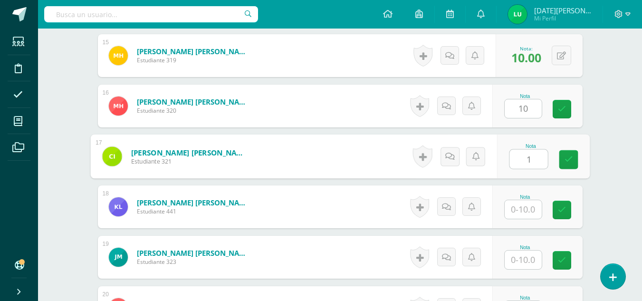
click at [523, 162] on input "1" at bounding box center [529, 159] width 38 height 19
click at [570, 163] on icon at bounding box center [568, 159] width 9 height 8
type input "10"
click at [522, 209] on input "1" at bounding box center [523, 209] width 37 height 19
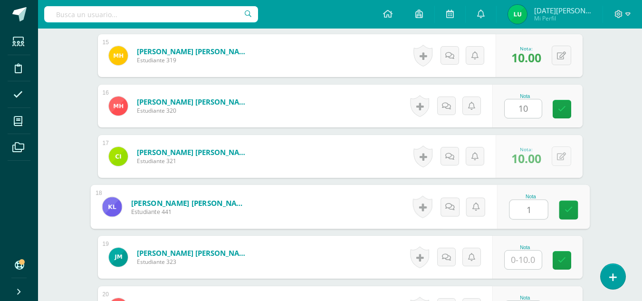
type input "10"
click at [575, 217] on link at bounding box center [568, 210] width 19 height 19
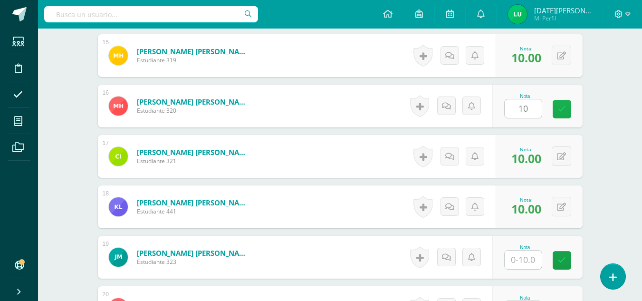
click at [565, 105] on icon at bounding box center [562, 109] width 8 height 8
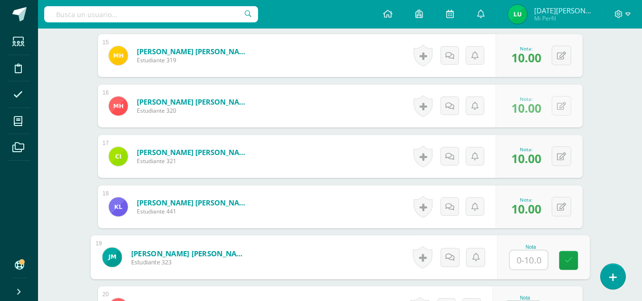
click at [520, 255] on input "text" at bounding box center [529, 260] width 38 height 19
type input "0"
click at [560, 266] on link at bounding box center [568, 260] width 19 height 19
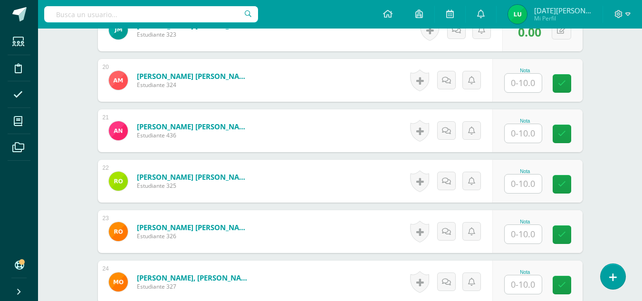
scroll to position [1242, 0]
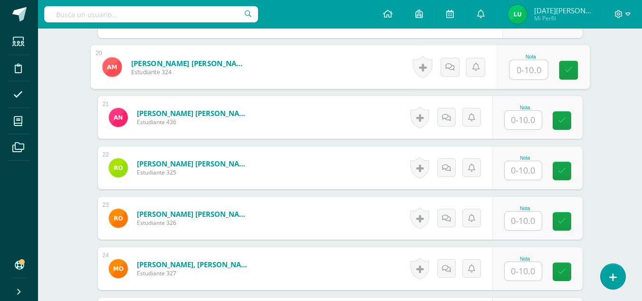
click at [522, 68] on input "text" at bounding box center [529, 69] width 38 height 19
type input "10"
click at [574, 76] on link at bounding box center [568, 70] width 19 height 19
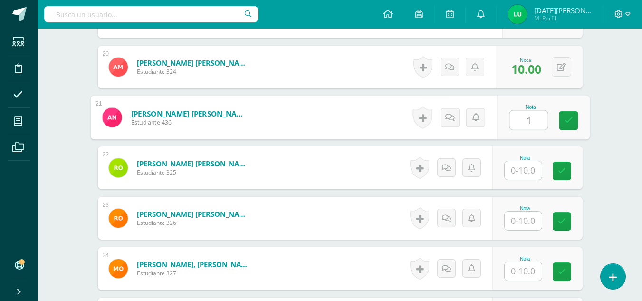
click at [531, 120] on input "1" at bounding box center [529, 120] width 38 height 19
type input "10"
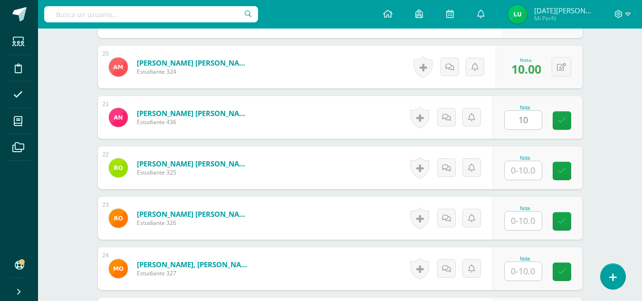
click at [582, 133] on div "Nota 10" at bounding box center [537, 117] width 90 height 43
click at [519, 174] on input "text" at bounding box center [523, 170] width 37 height 19
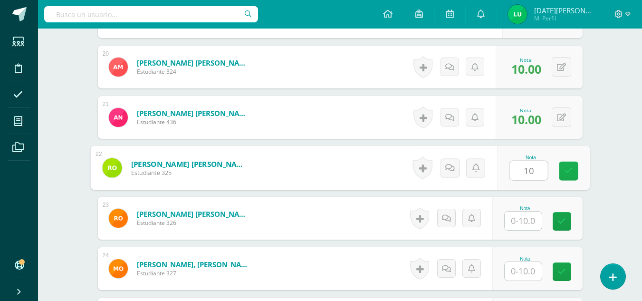
click at [566, 171] on icon at bounding box center [568, 171] width 9 height 8
type input "10"
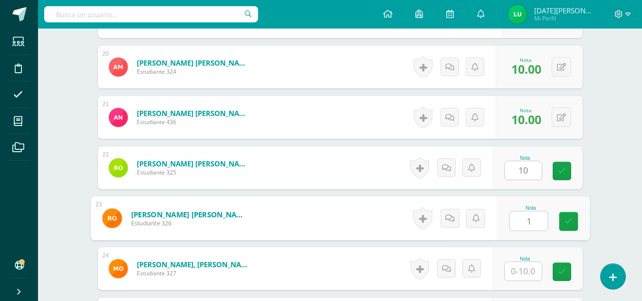
click at [514, 219] on input "1" at bounding box center [529, 221] width 38 height 19
type input "10"
click at [570, 220] on icon at bounding box center [568, 221] width 9 height 8
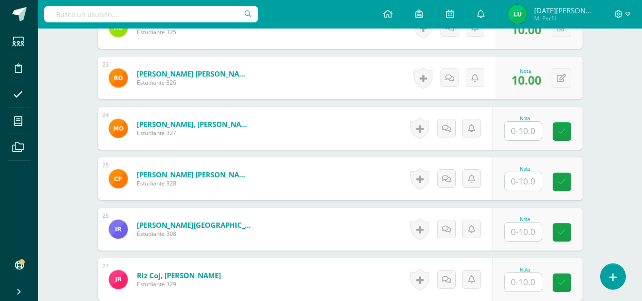
scroll to position [1386, 0]
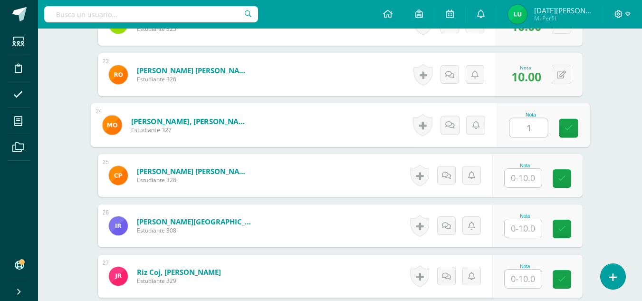
click at [513, 129] on input "1" at bounding box center [529, 127] width 38 height 19
type input "10"
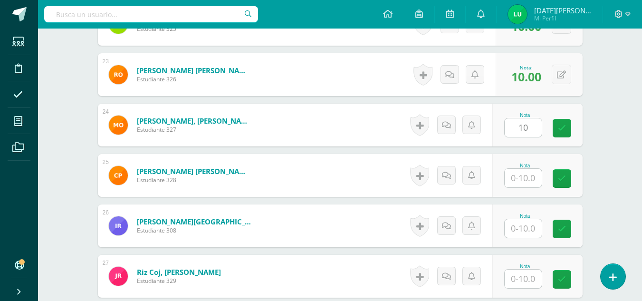
click at [579, 129] on div "Nota 10" at bounding box center [537, 125] width 90 height 43
click at [532, 186] on input "text" at bounding box center [523, 178] width 37 height 19
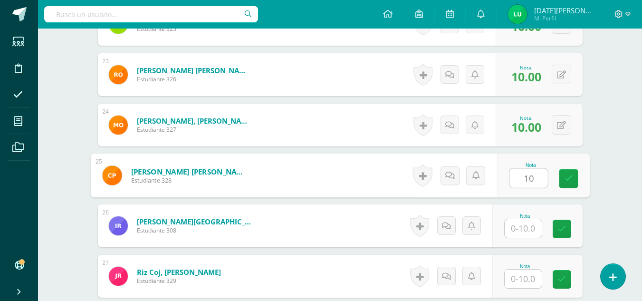
type input "10"
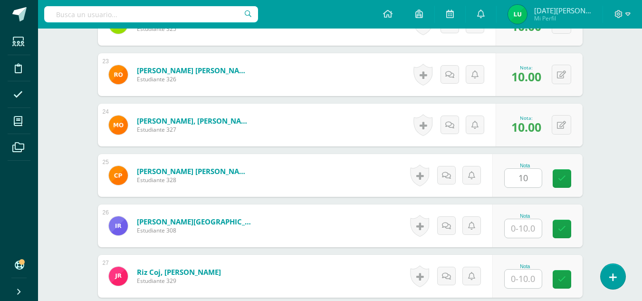
click at [560, 188] on div "Nota 10" at bounding box center [537, 175] width 90 height 43
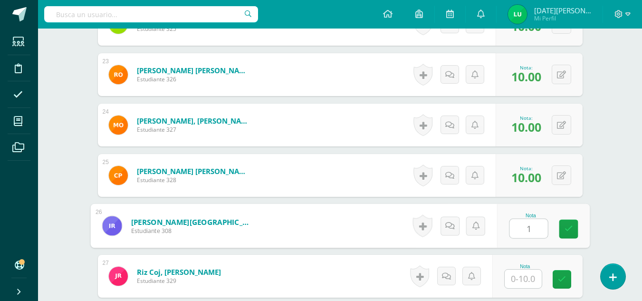
click at [531, 230] on input "1" at bounding box center [529, 228] width 38 height 19
click at [569, 232] on icon at bounding box center [568, 229] width 9 height 8
type input "10"
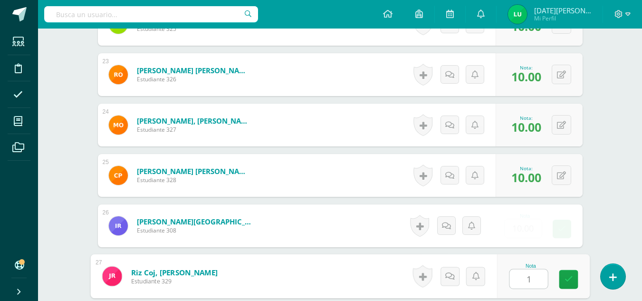
click at [527, 282] on input "1" at bounding box center [529, 279] width 38 height 19
type input "10"
click at [572, 281] on icon at bounding box center [568, 279] width 9 height 8
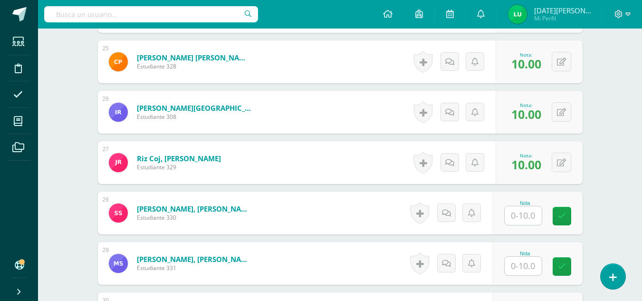
scroll to position [1529, 0]
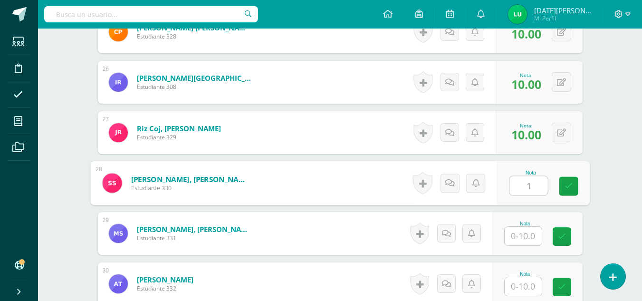
click at [524, 194] on input "1" at bounding box center [529, 185] width 38 height 19
type input "10"
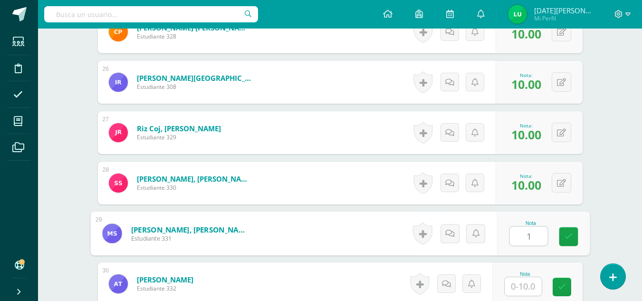
click at [528, 237] on input "1" at bounding box center [529, 236] width 38 height 19
type input "10"
click at [573, 242] on link at bounding box center [568, 236] width 19 height 19
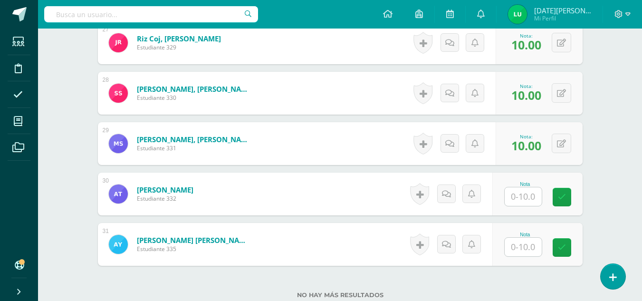
scroll to position [1663, 0]
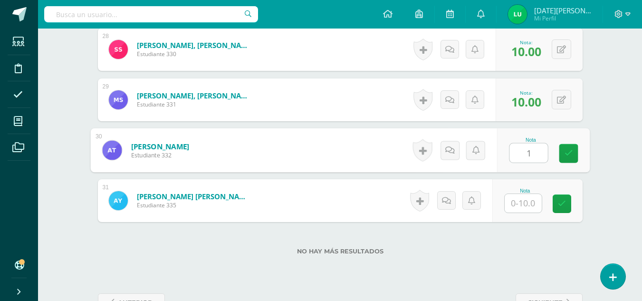
click at [525, 159] on input "1" at bounding box center [529, 153] width 38 height 19
drag, startPoint x: 578, startPoint y: 155, endPoint x: 502, endPoint y: 217, distance: 97.6
type input "10"
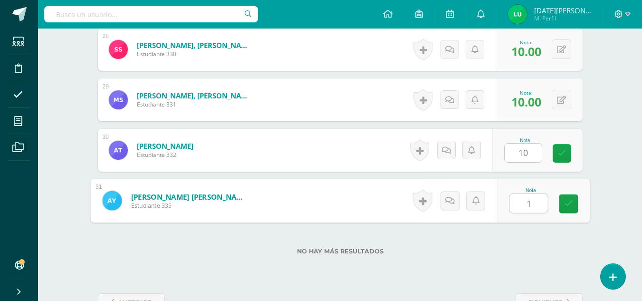
click at [525, 205] on input "1" at bounding box center [529, 203] width 38 height 19
type input "10"
click at [576, 200] on link at bounding box center [568, 203] width 19 height 19
click at [566, 157] on link at bounding box center [562, 153] width 19 height 19
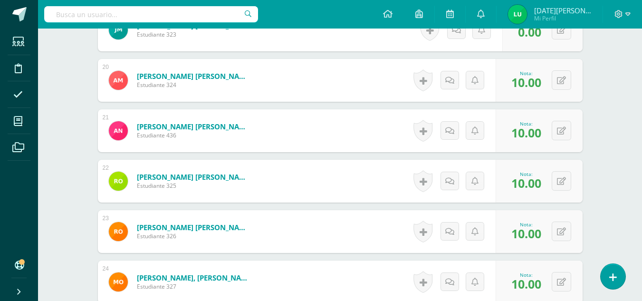
scroll to position [1693, 0]
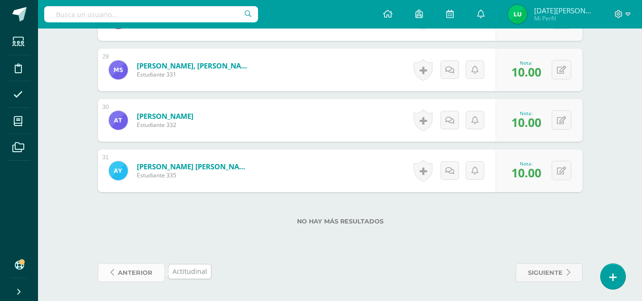
click at [134, 274] on span "anterior" at bounding box center [135, 273] width 35 height 18
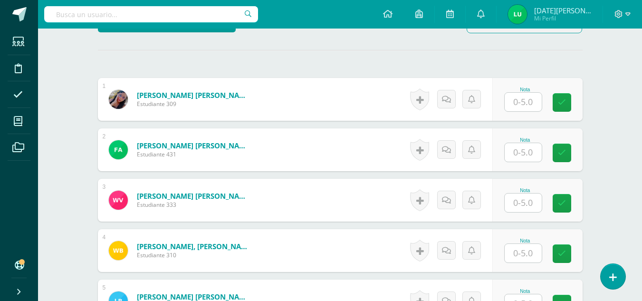
scroll to position [239, 0]
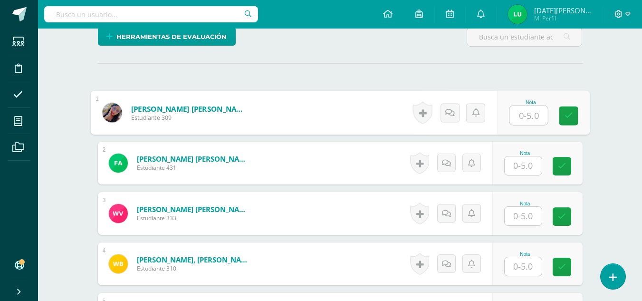
click at [527, 112] on input "text" at bounding box center [529, 115] width 38 height 19
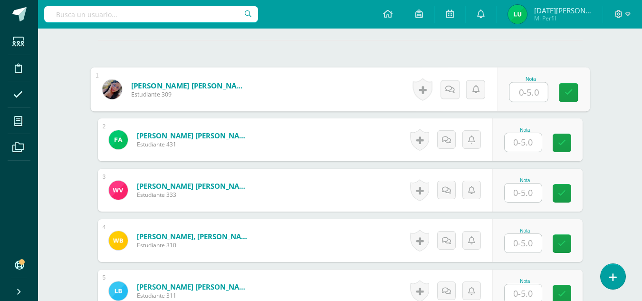
scroll to position [266, 0]
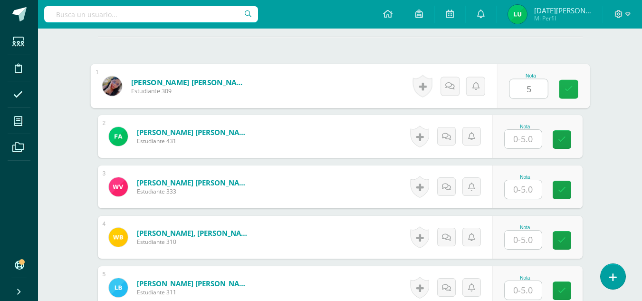
click at [561, 87] on link at bounding box center [568, 89] width 19 height 19
type input "5"
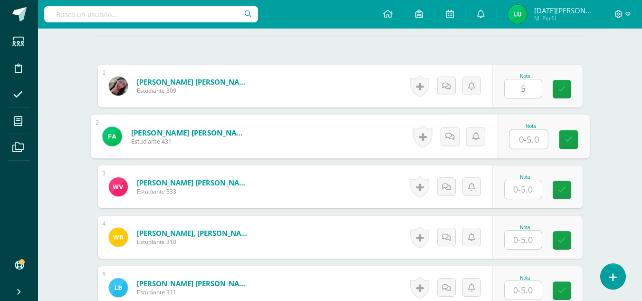
click at [532, 131] on input "text" at bounding box center [529, 139] width 38 height 19
type input "5"
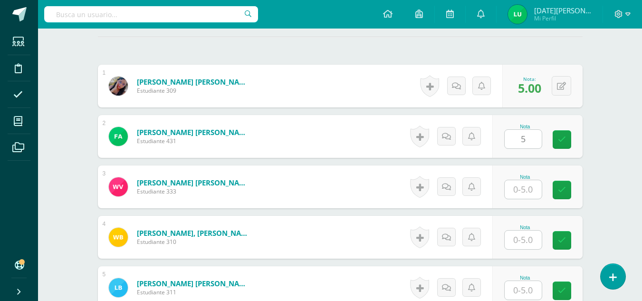
click at [567, 75] on div "0 Logros Logros obtenidos Aún no hay logros agregados Nota: 5.00" at bounding box center [542, 86] width 80 height 43
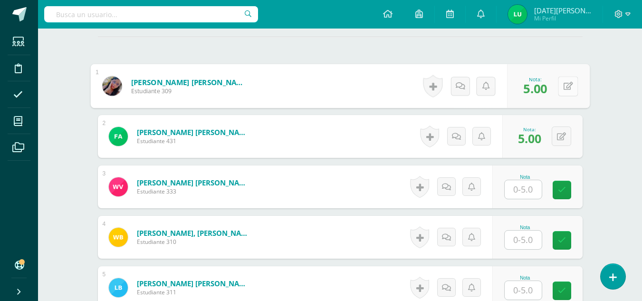
click at [560, 87] on button at bounding box center [568, 86] width 20 height 20
type input "4"
click at [545, 88] on icon at bounding box center [543, 89] width 9 height 8
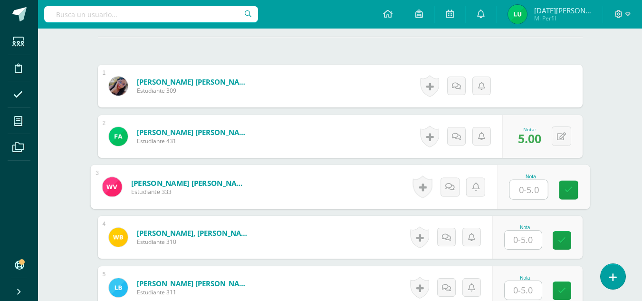
click at [529, 188] on input "text" at bounding box center [529, 189] width 38 height 19
type input "5"
click at [570, 194] on icon at bounding box center [568, 190] width 9 height 8
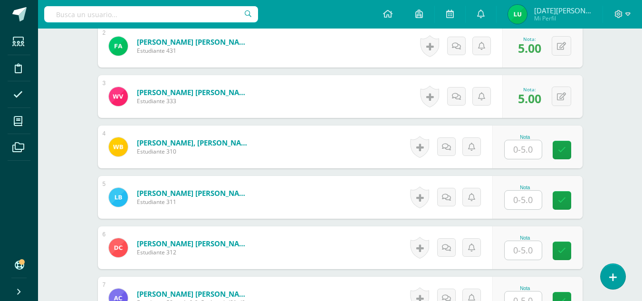
scroll to position [359, 0]
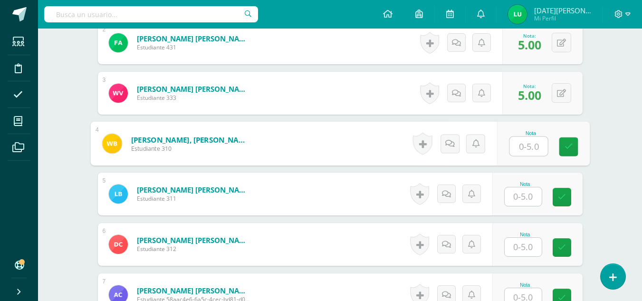
click at [527, 153] on input "text" at bounding box center [529, 146] width 38 height 19
type input "4"
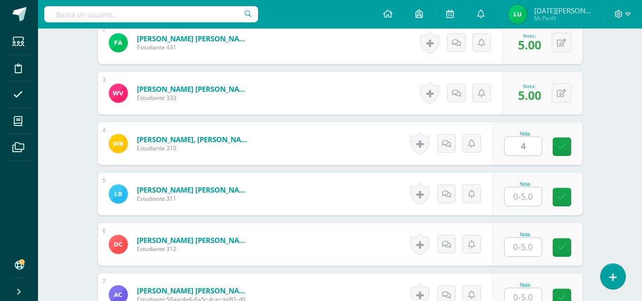
click at [561, 160] on div "Nota 4" at bounding box center [537, 143] width 90 height 43
click at [525, 206] on div "Nota" at bounding box center [537, 194] width 90 height 43
click at [523, 195] on input "4" at bounding box center [523, 196] width 37 height 19
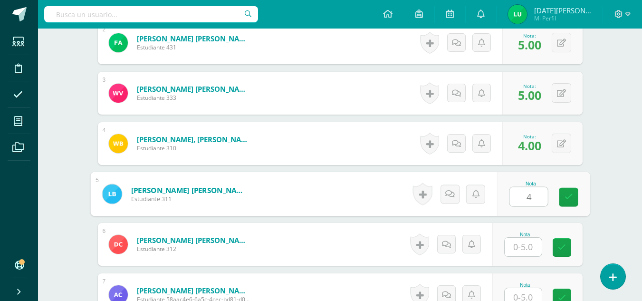
type input "4"
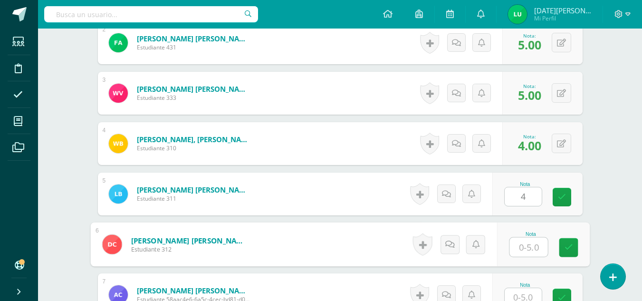
click at [521, 246] on input "text" at bounding box center [529, 247] width 38 height 19
type input "4"
click at [560, 252] on link at bounding box center [568, 247] width 19 height 19
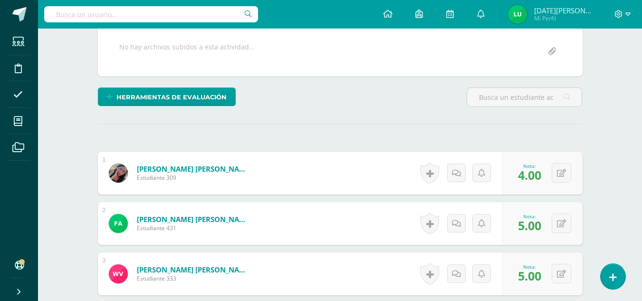
scroll to position [185, 0]
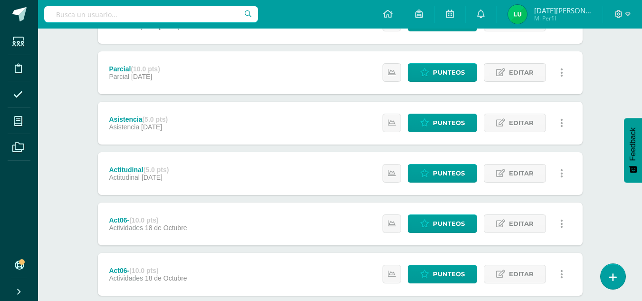
scroll to position [154, 0]
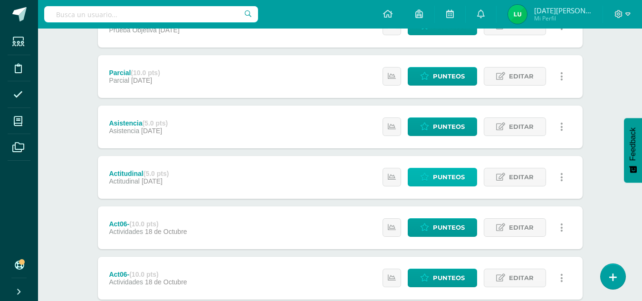
click at [459, 173] on span "Punteos" at bounding box center [449, 177] width 32 height 18
